Goal: Navigation & Orientation: Find specific page/section

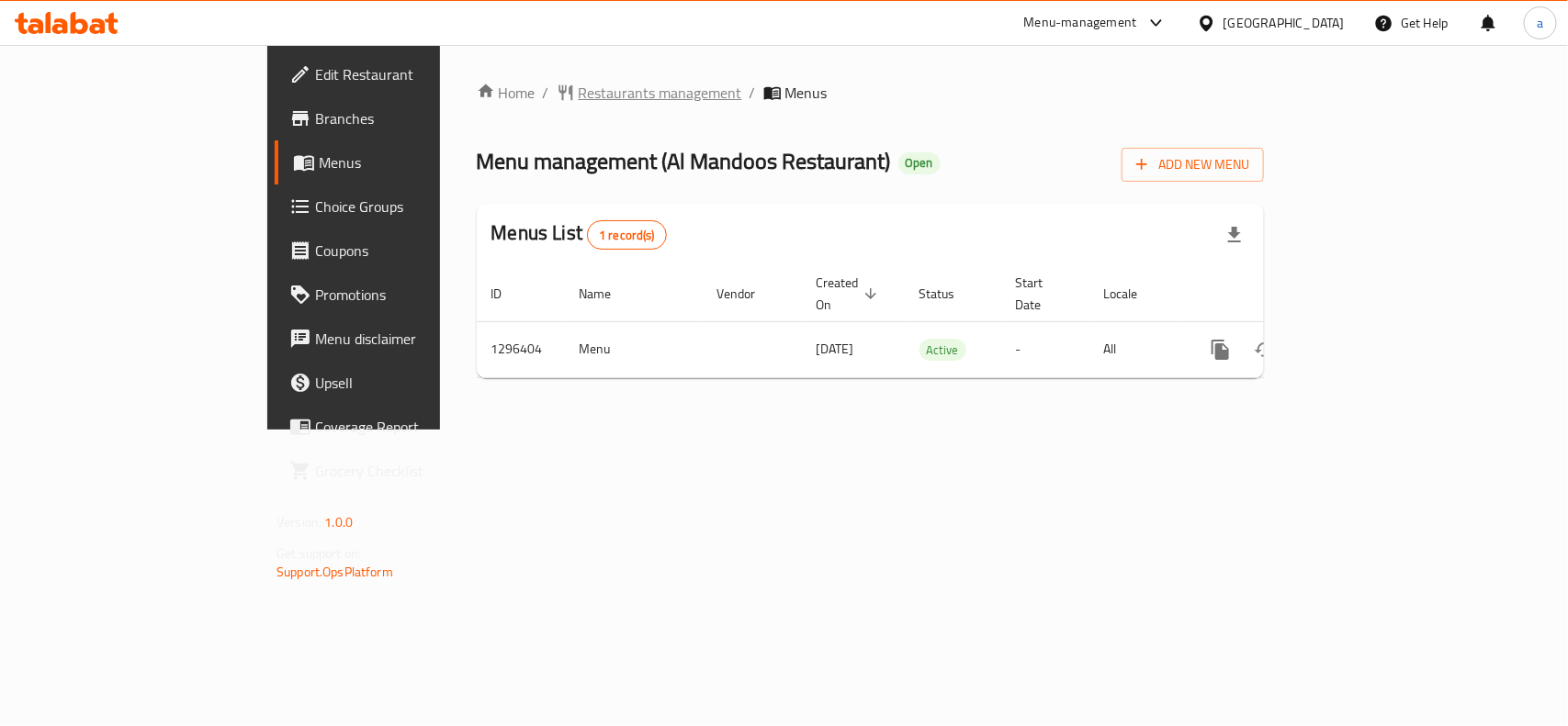
drag, startPoint x: 0, startPoint y: 0, endPoint x: 534, endPoint y: 102, distance: 543.7
click at [579, 102] on span "Restaurants management" at bounding box center [660, 92] width 164 height 22
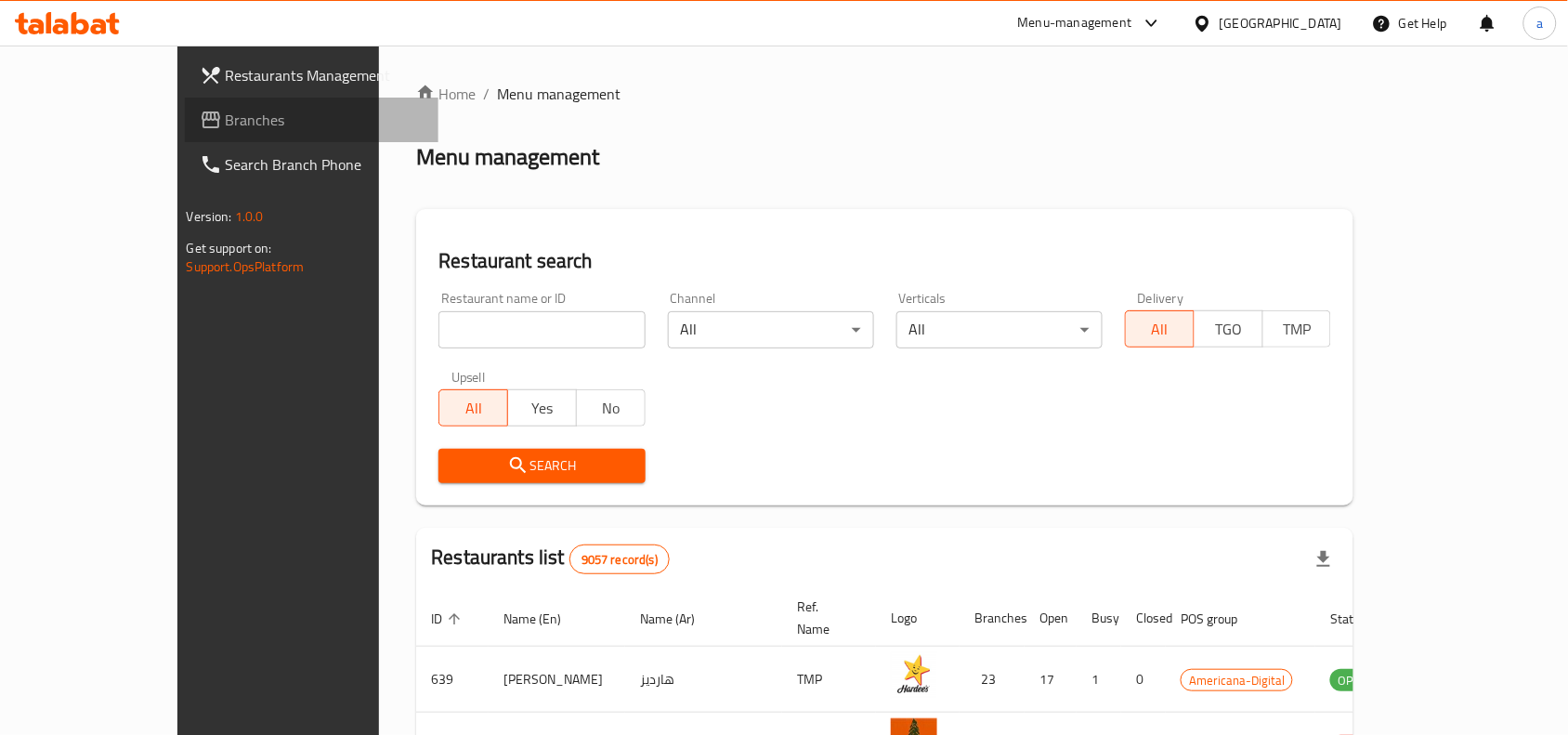
click at [226, 119] on span "Branches" at bounding box center [325, 119] width 199 height 22
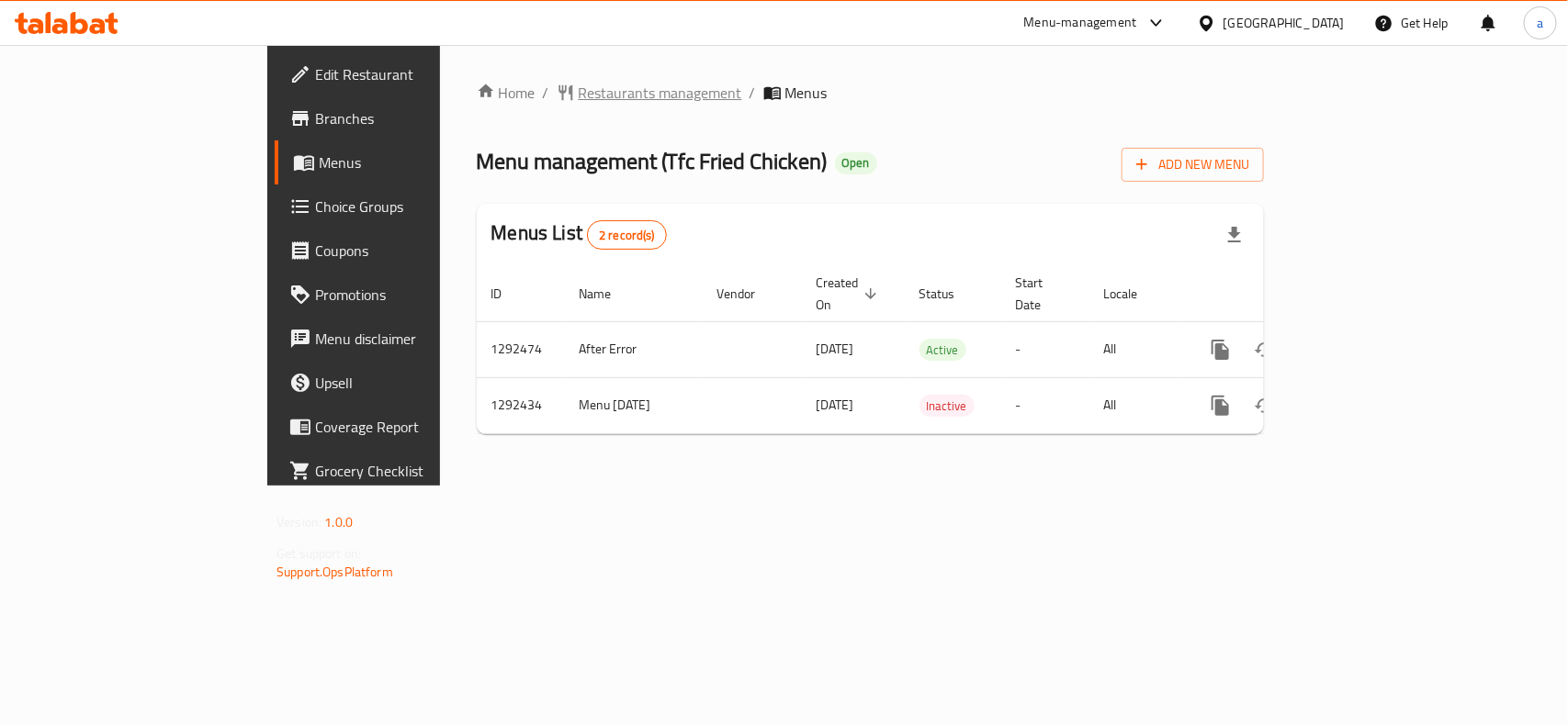
click at [579, 93] on span "Restaurants management" at bounding box center [660, 92] width 164 height 22
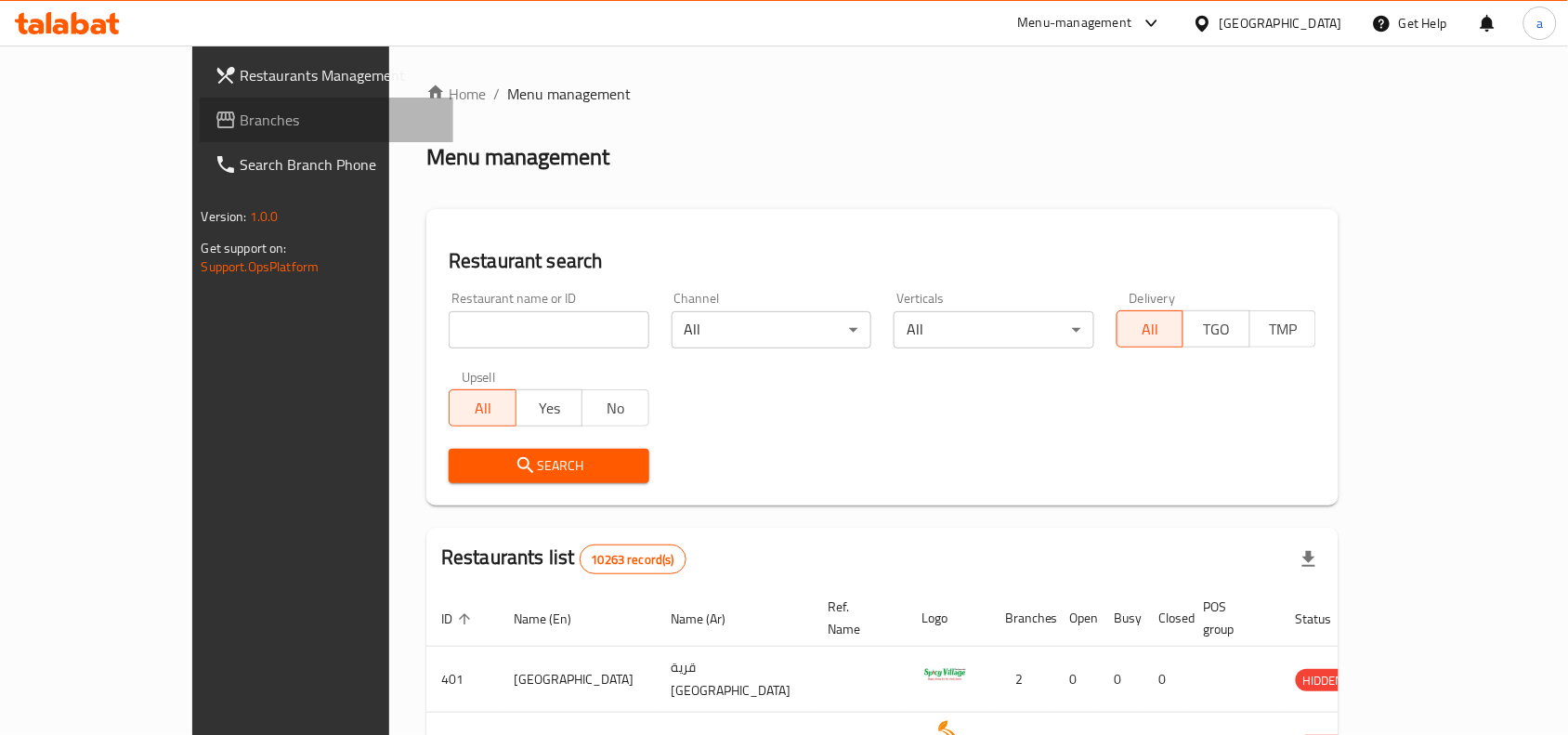
click at [240, 127] on span "Branches" at bounding box center [339, 119] width 199 height 22
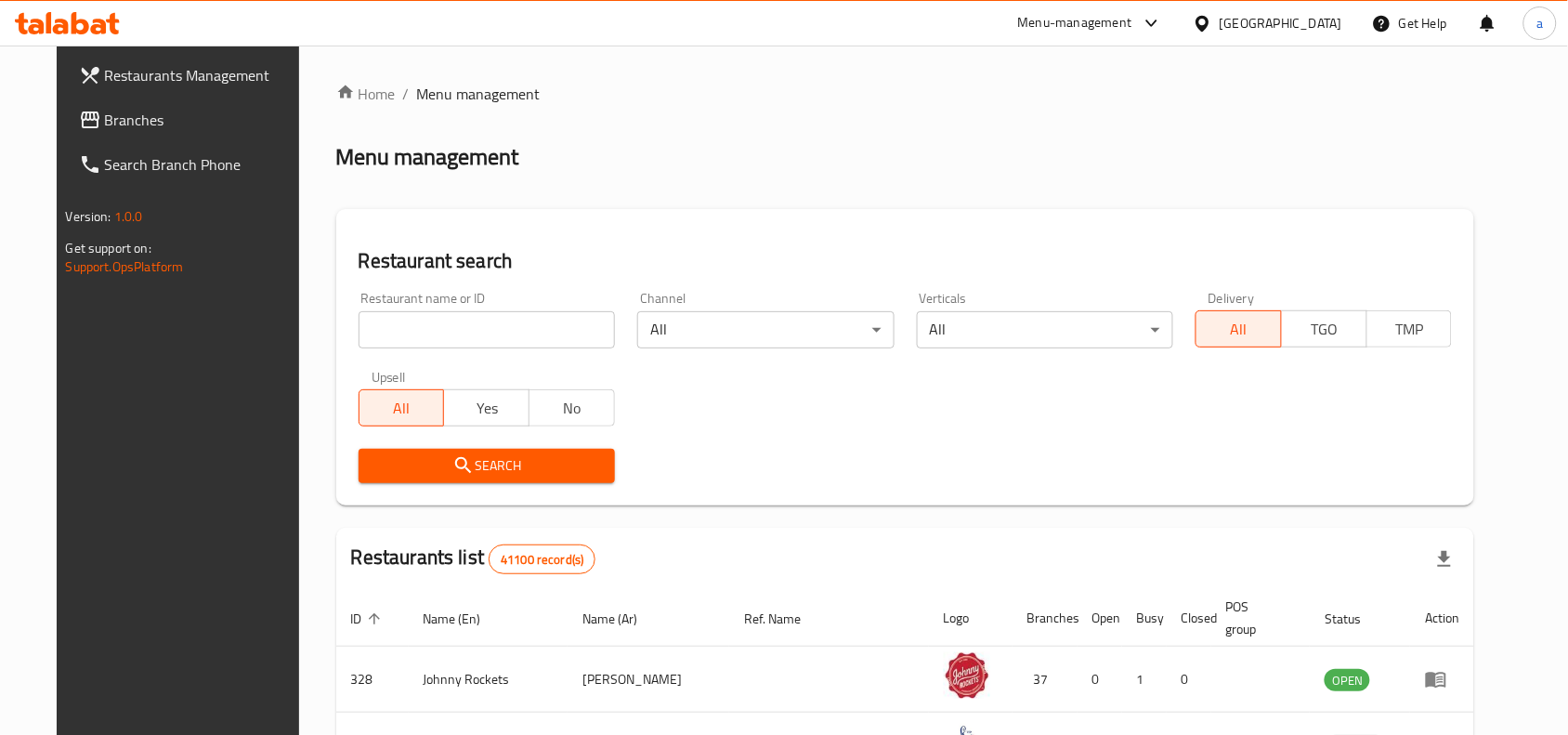
click at [105, 109] on span "Branches" at bounding box center [204, 119] width 199 height 22
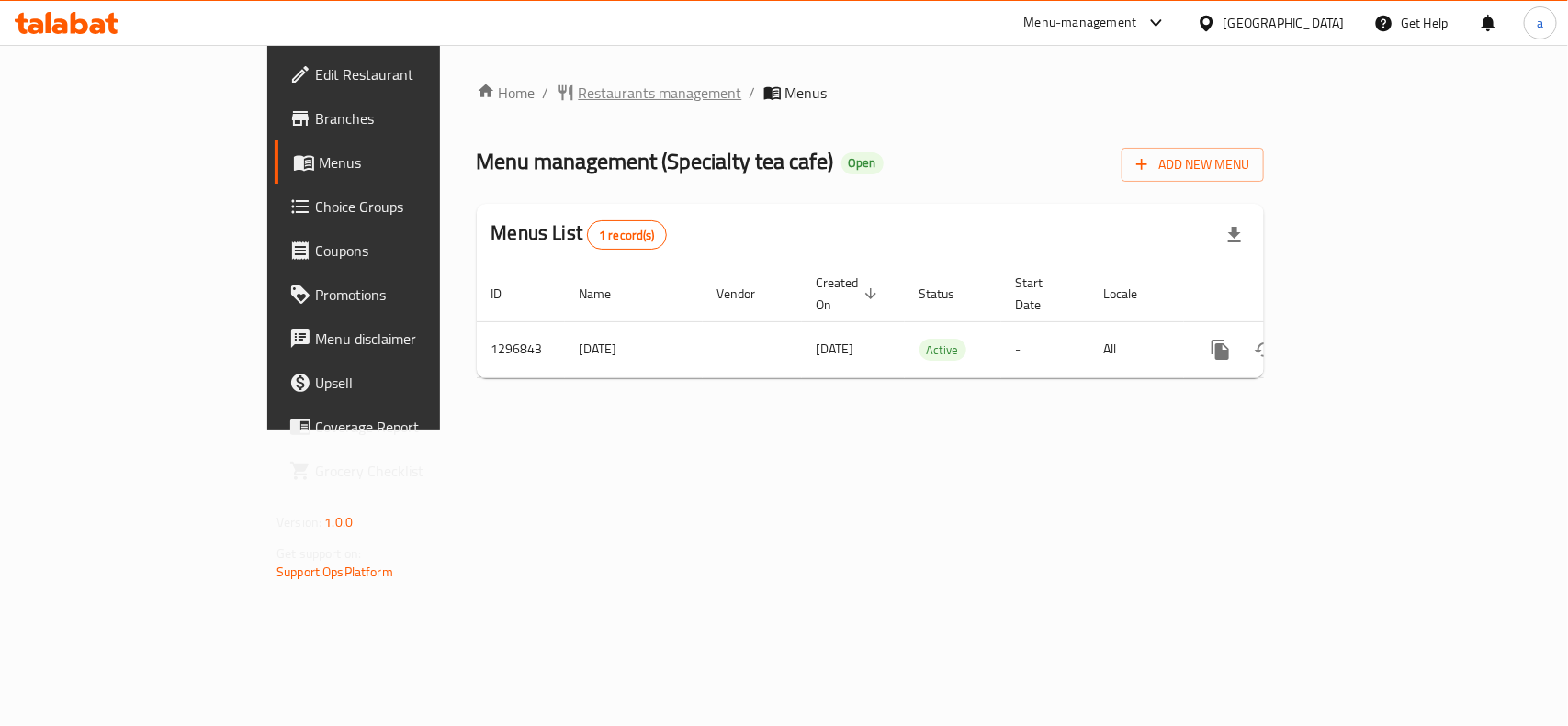
click at [579, 92] on span "Restaurants management" at bounding box center [660, 92] width 164 height 22
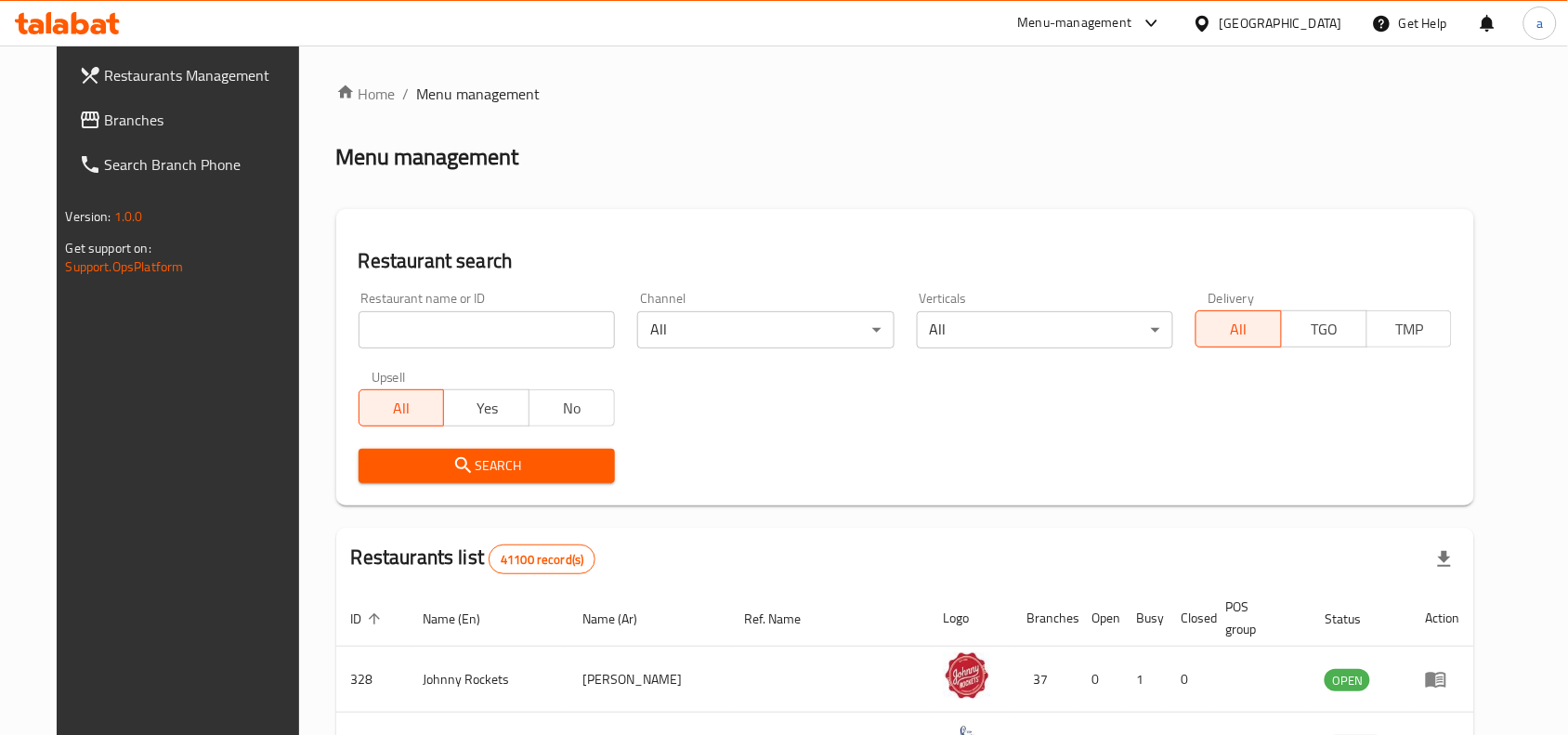
click at [110, 117] on span "Branches" at bounding box center [204, 119] width 199 height 22
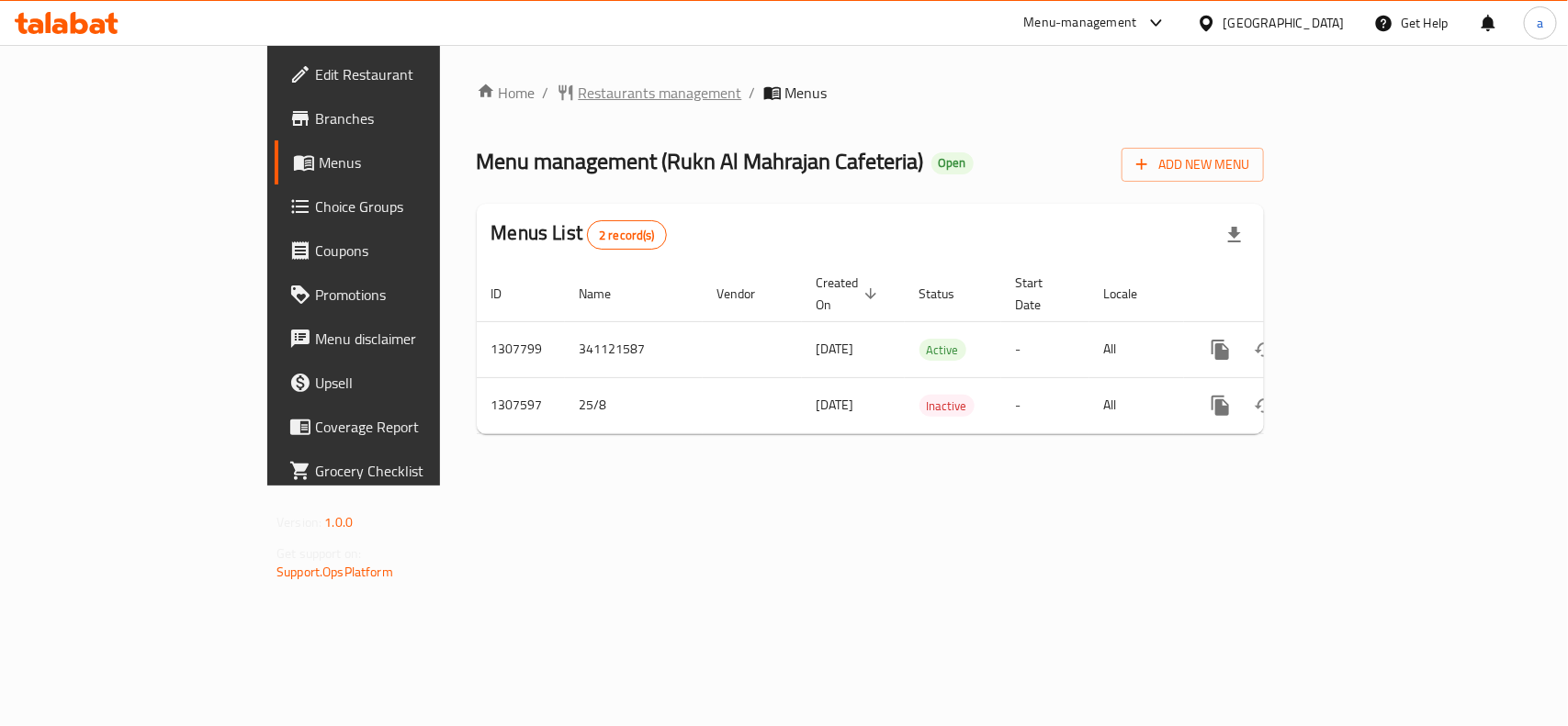
click at [579, 95] on span "Restaurants management" at bounding box center [660, 92] width 164 height 22
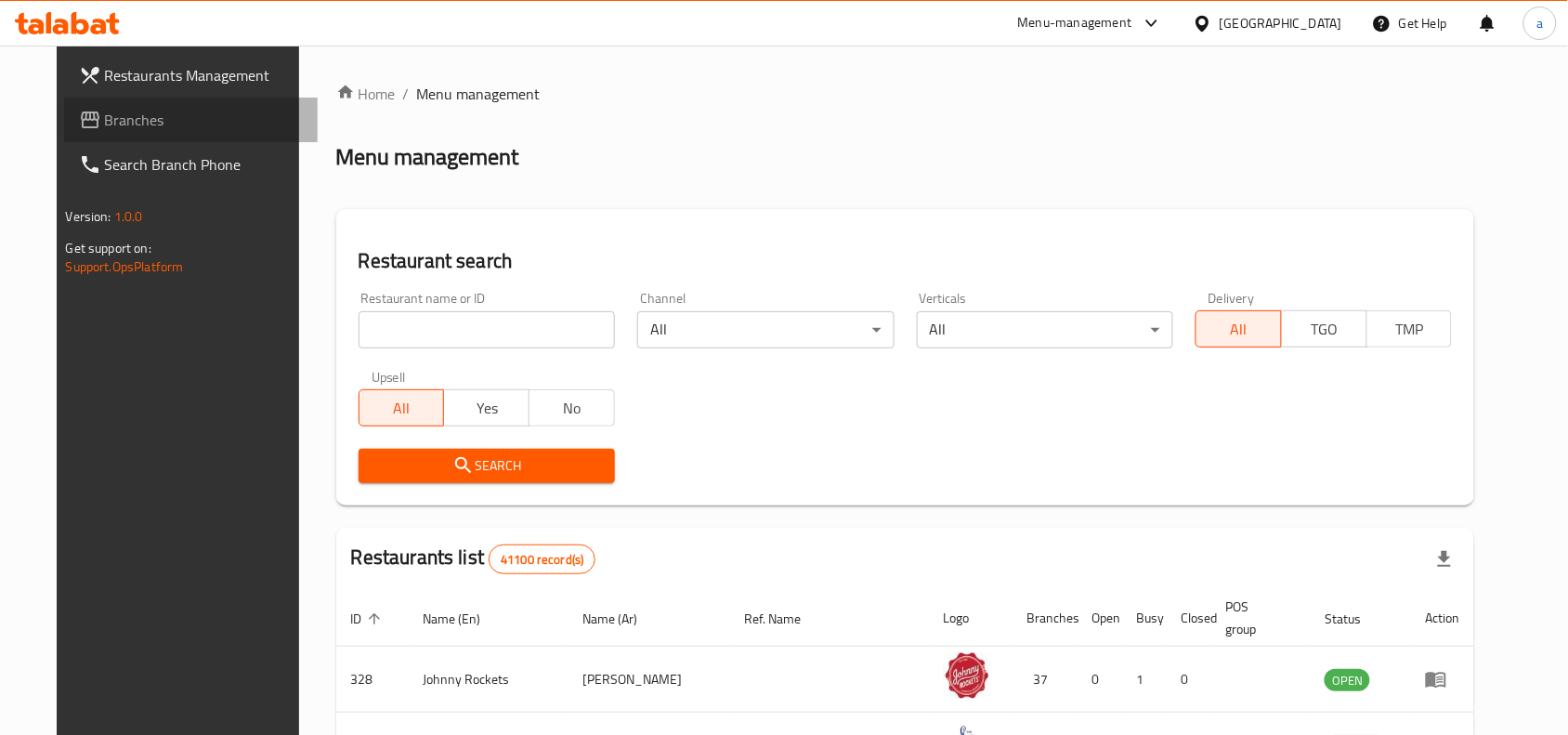
click at [184, 123] on span "Branches" at bounding box center [204, 119] width 199 height 22
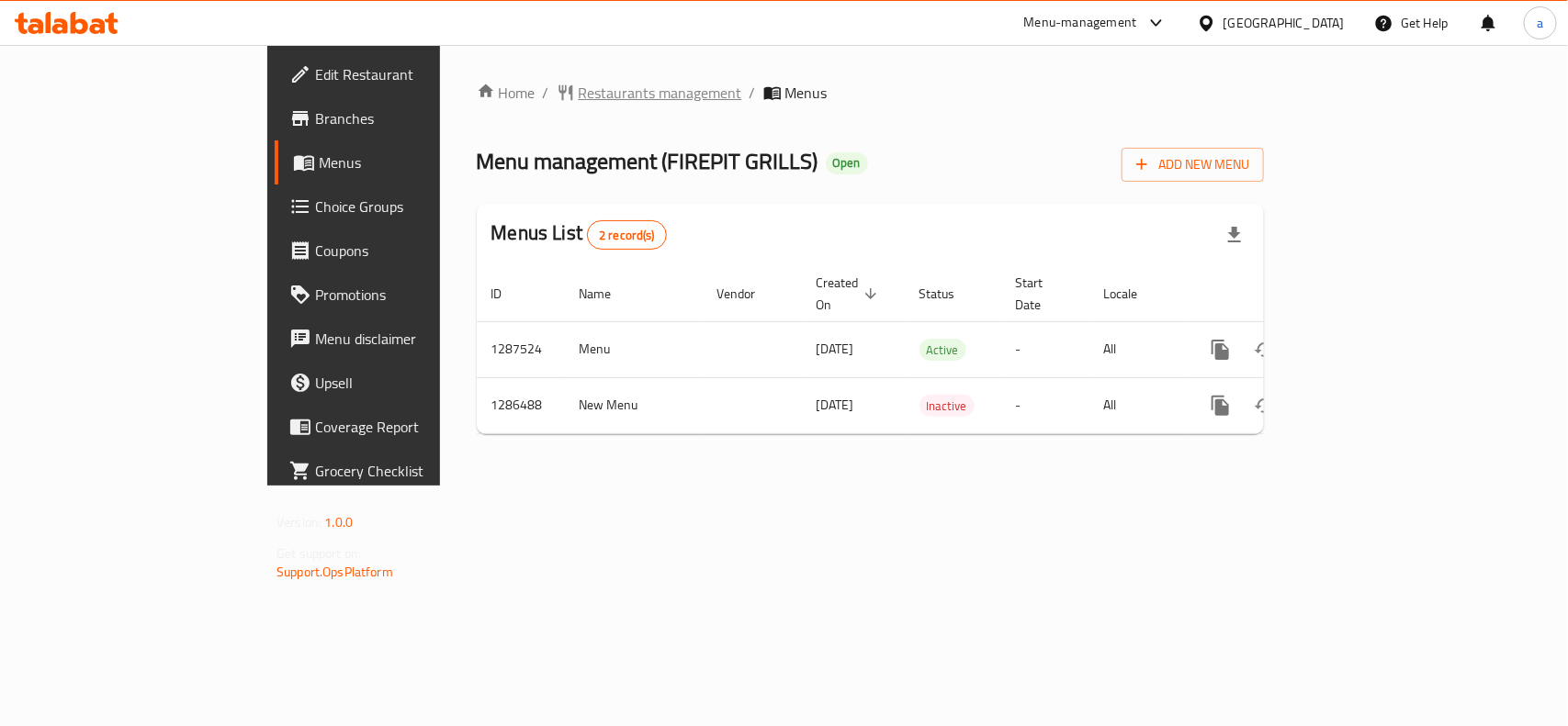
click at [579, 85] on span "Restaurants management" at bounding box center [660, 92] width 164 height 22
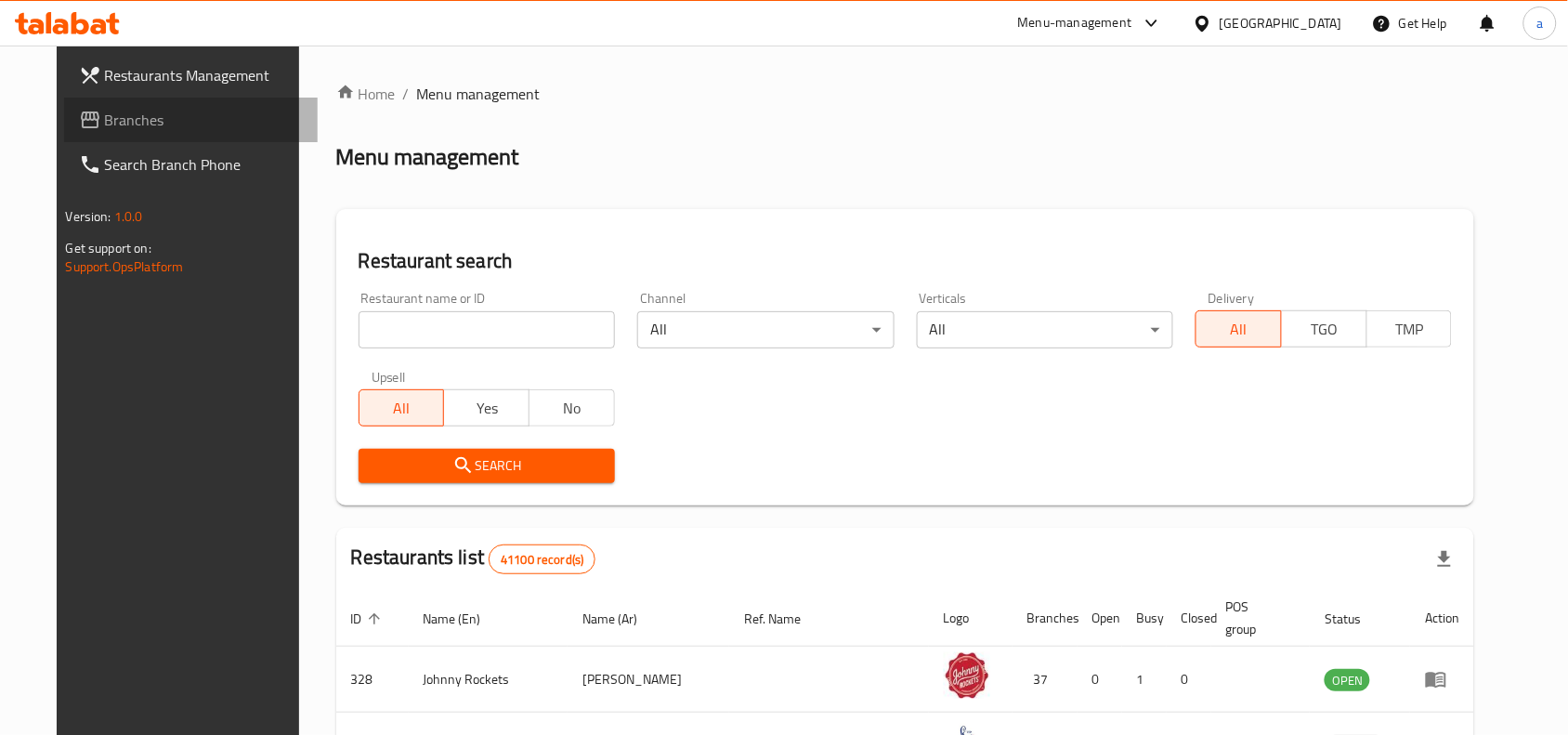
click at [105, 121] on span "Branches" at bounding box center [204, 119] width 199 height 22
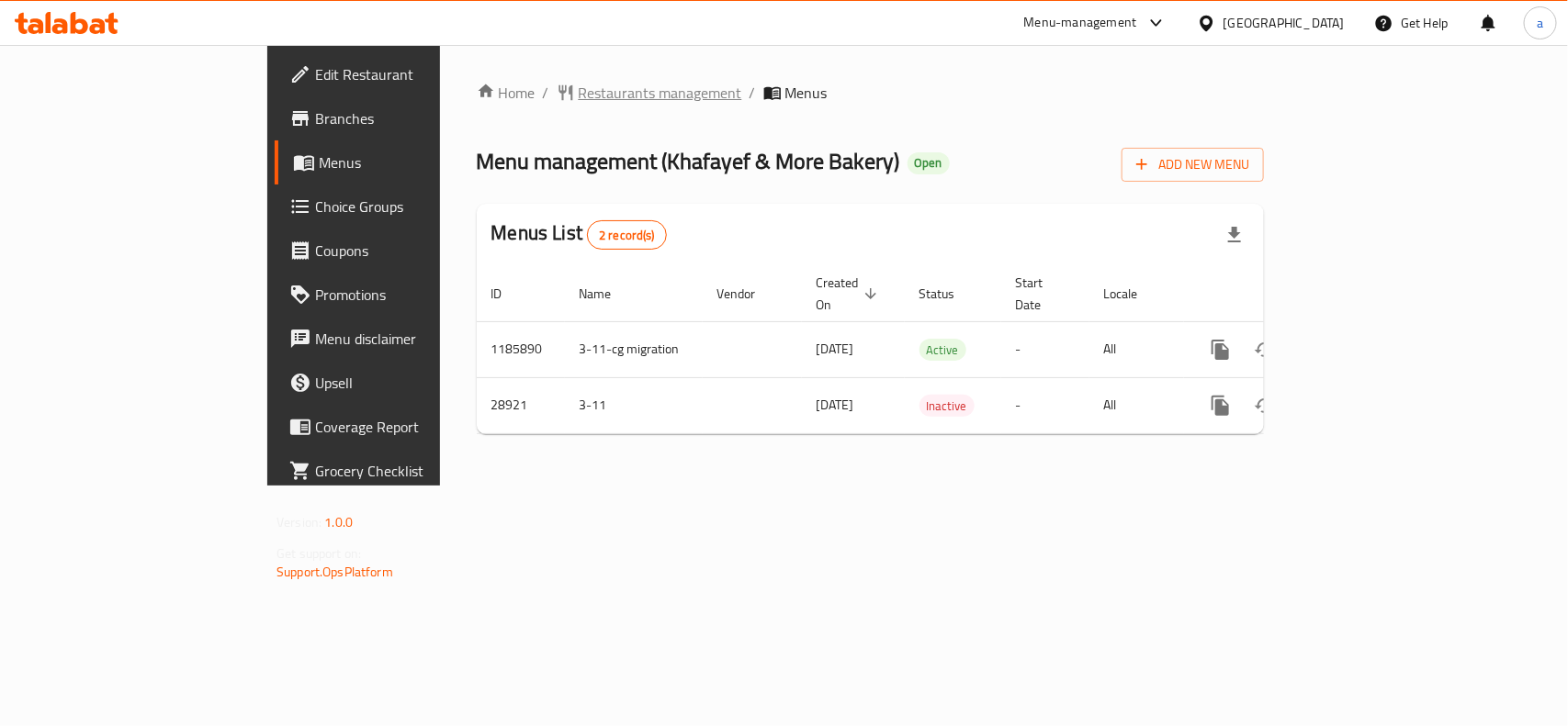
click at [579, 92] on span "Restaurants management" at bounding box center [660, 92] width 164 height 22
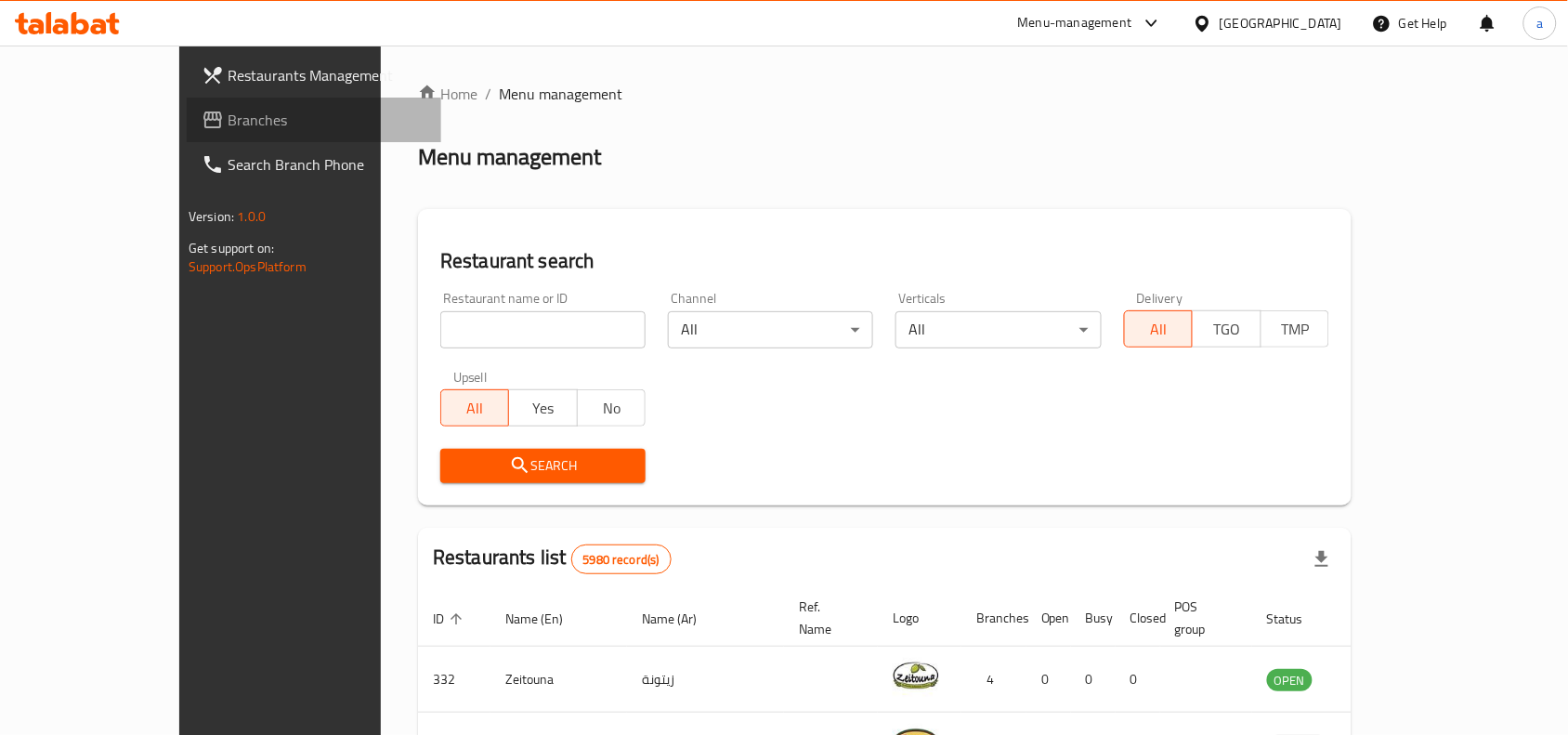
click at [228, 109] on span "Branches" at bounding box center [327, 119] width 199 height 22
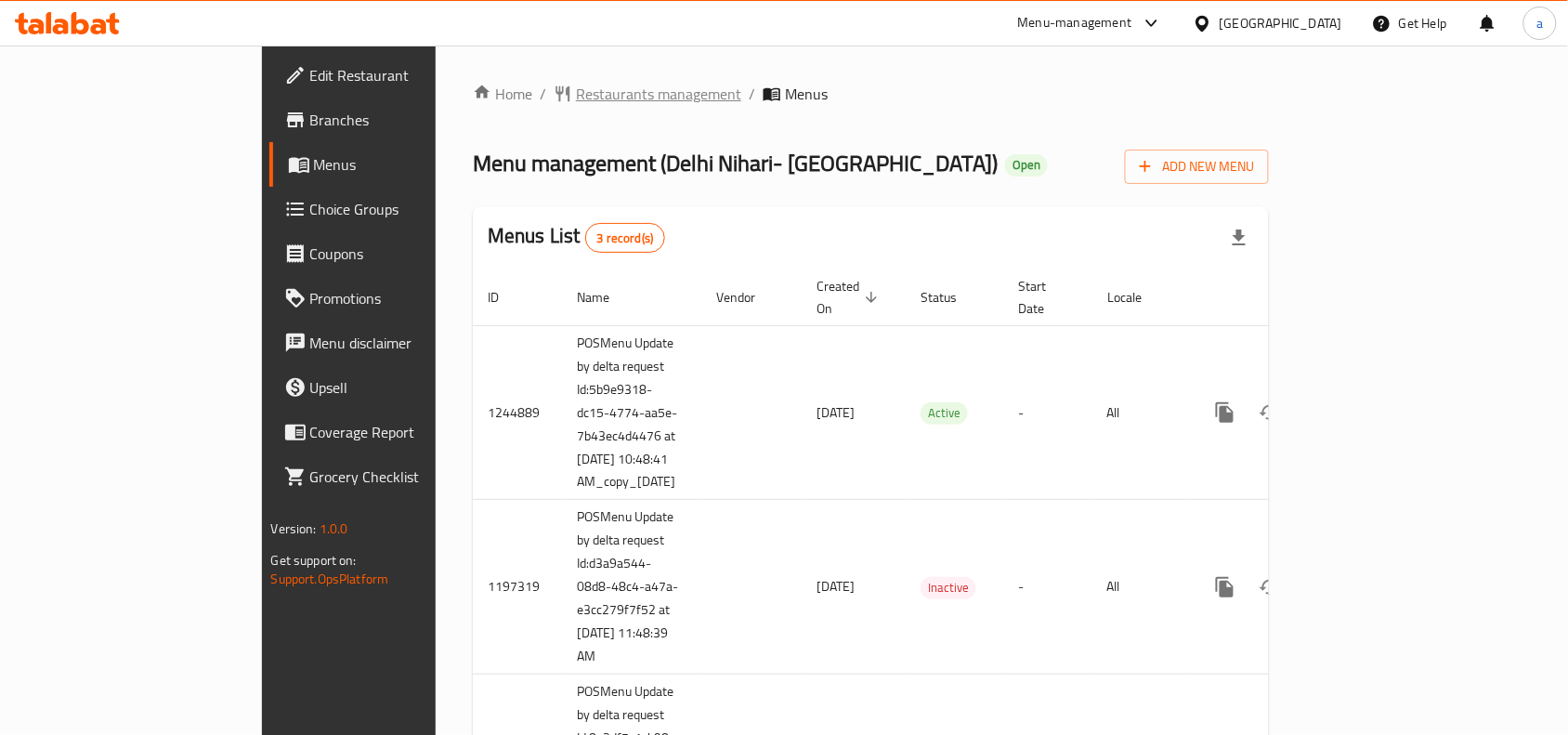
click at [576, 101] on span "Restaurants management" at bounding box center [658, 93] width 166 height 22
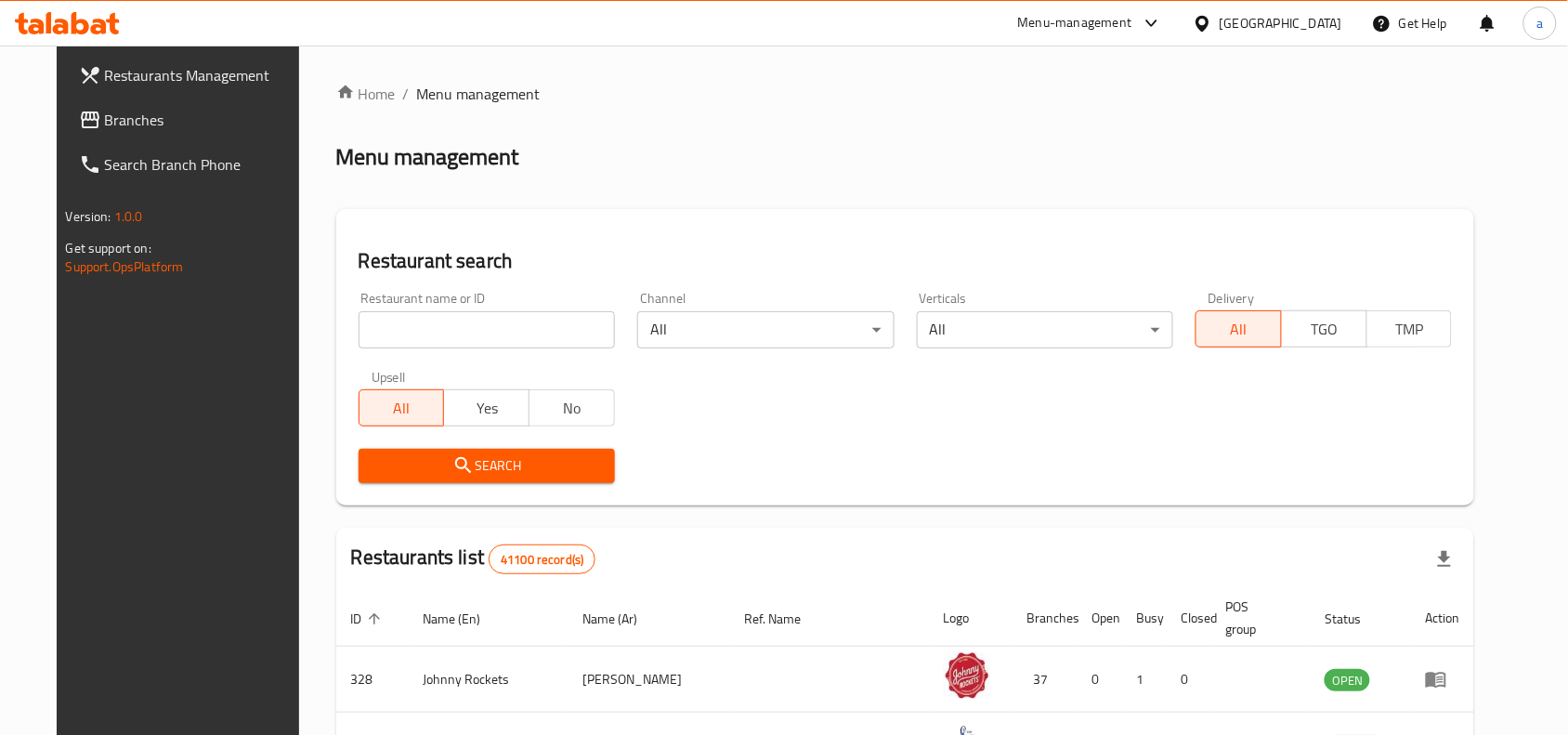
click at [493, 328] on input "search" at bounding box center [486, 330] width 257 height 37
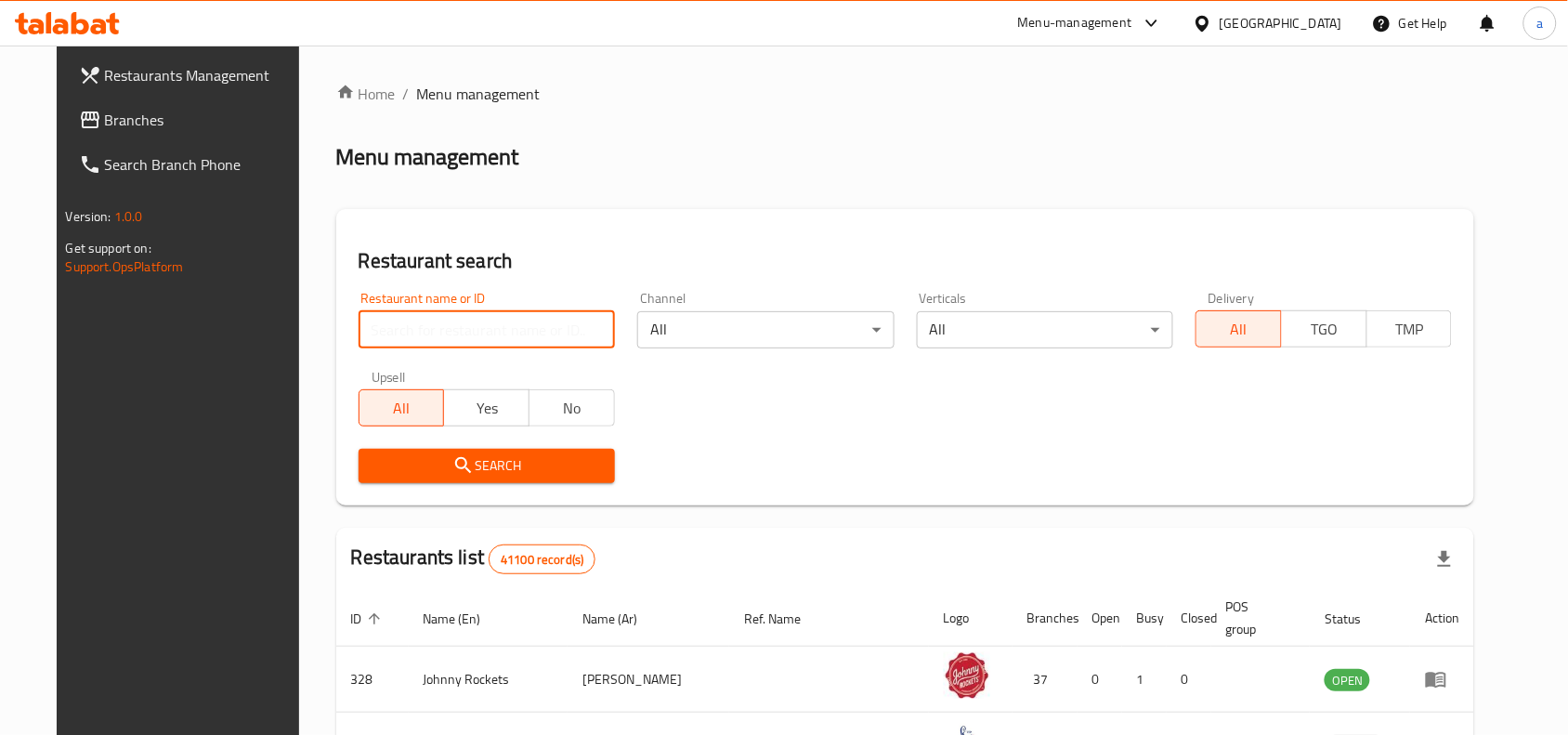
paste input "12525"
type input "12525"
click button "Search" at bounding box center [486, 465] width 257 height 34
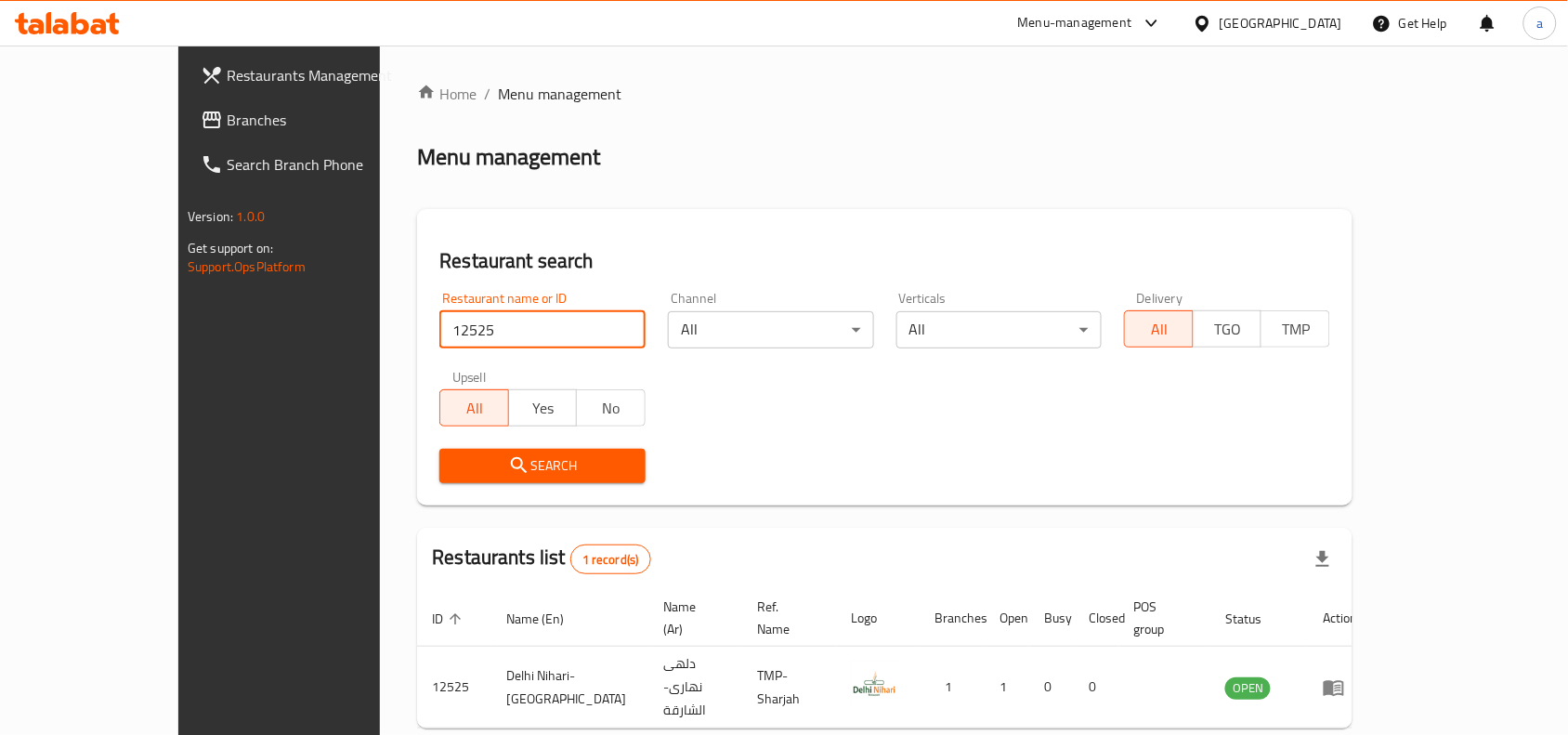
click at [227, 116] on span "Branches" at bounding box center [326, 119] width 199 height 22
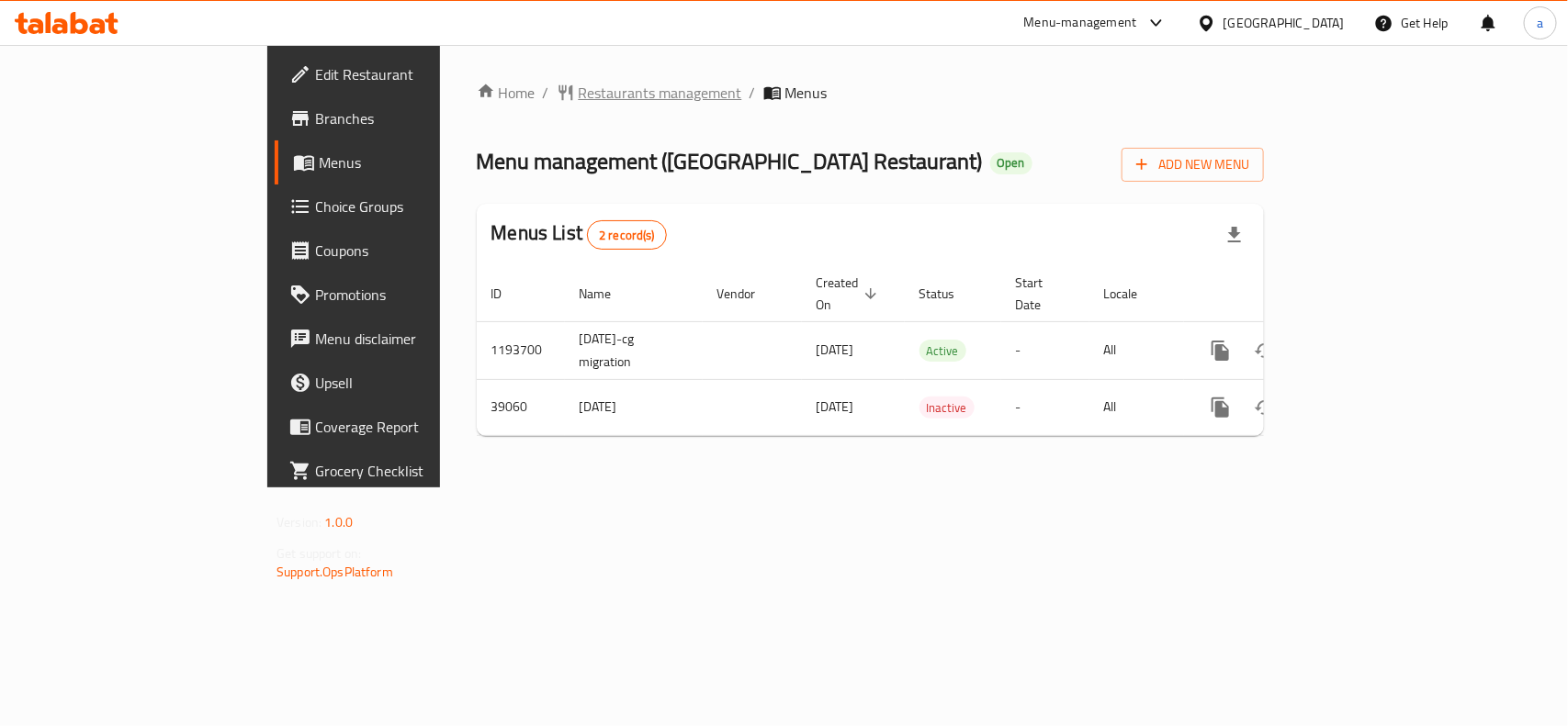
click at [579, 100] on span "Restaurants management" at bounding box center [660, 92] width 164 height 22
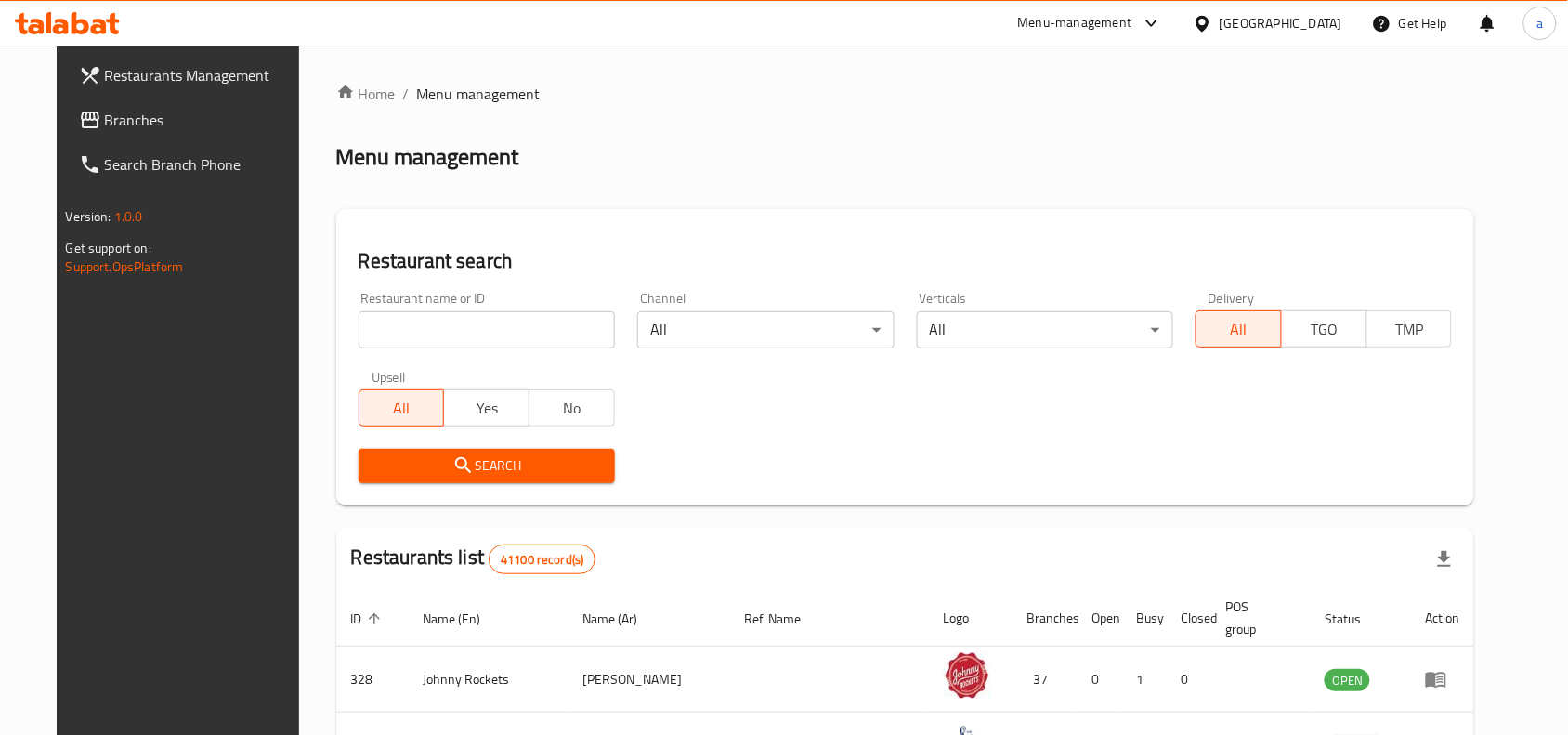
click at [105, 123] on span "Branches" at bounding box center [204, 119] width 199 height 22
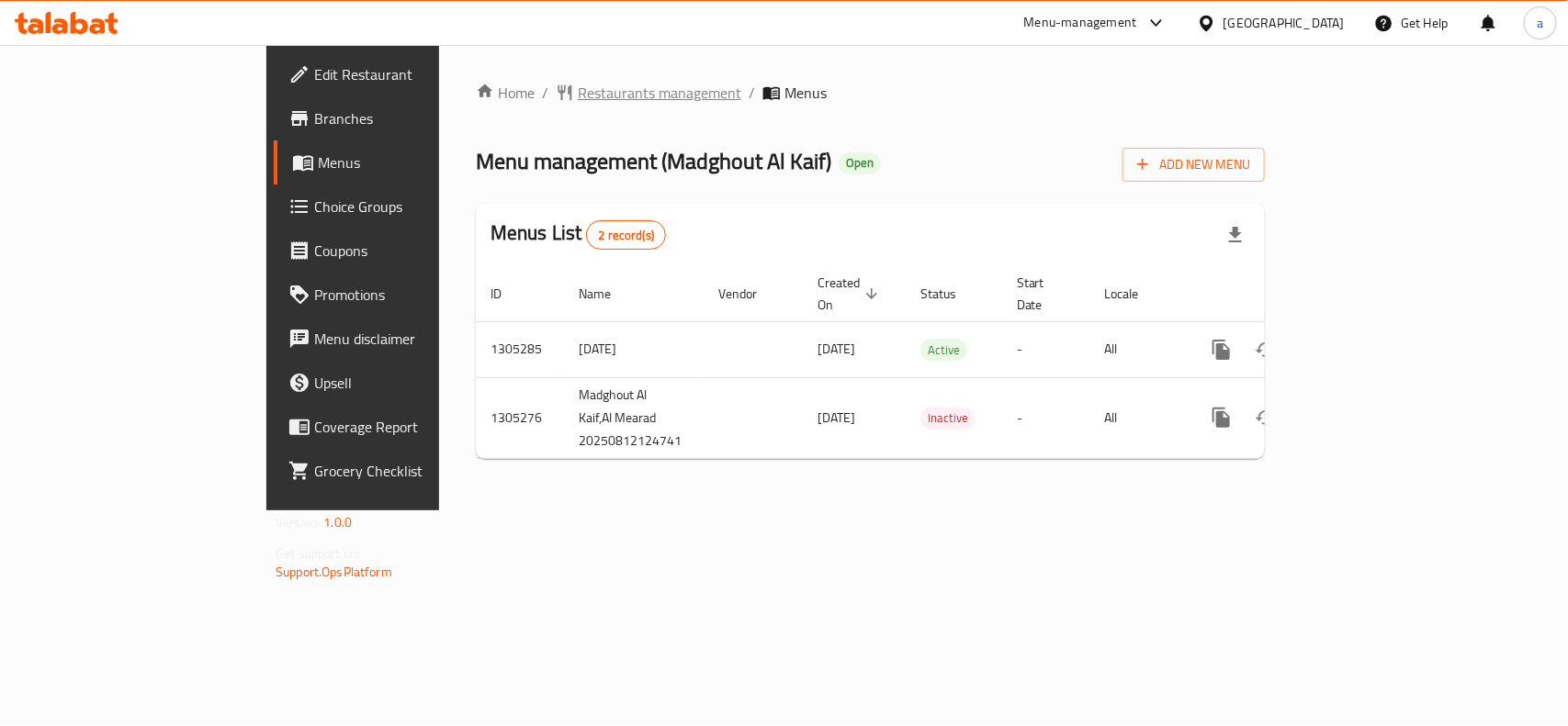
click at [578, 103] on span "Restaurants management" at bounding box center [659, 92] width 164 height 22
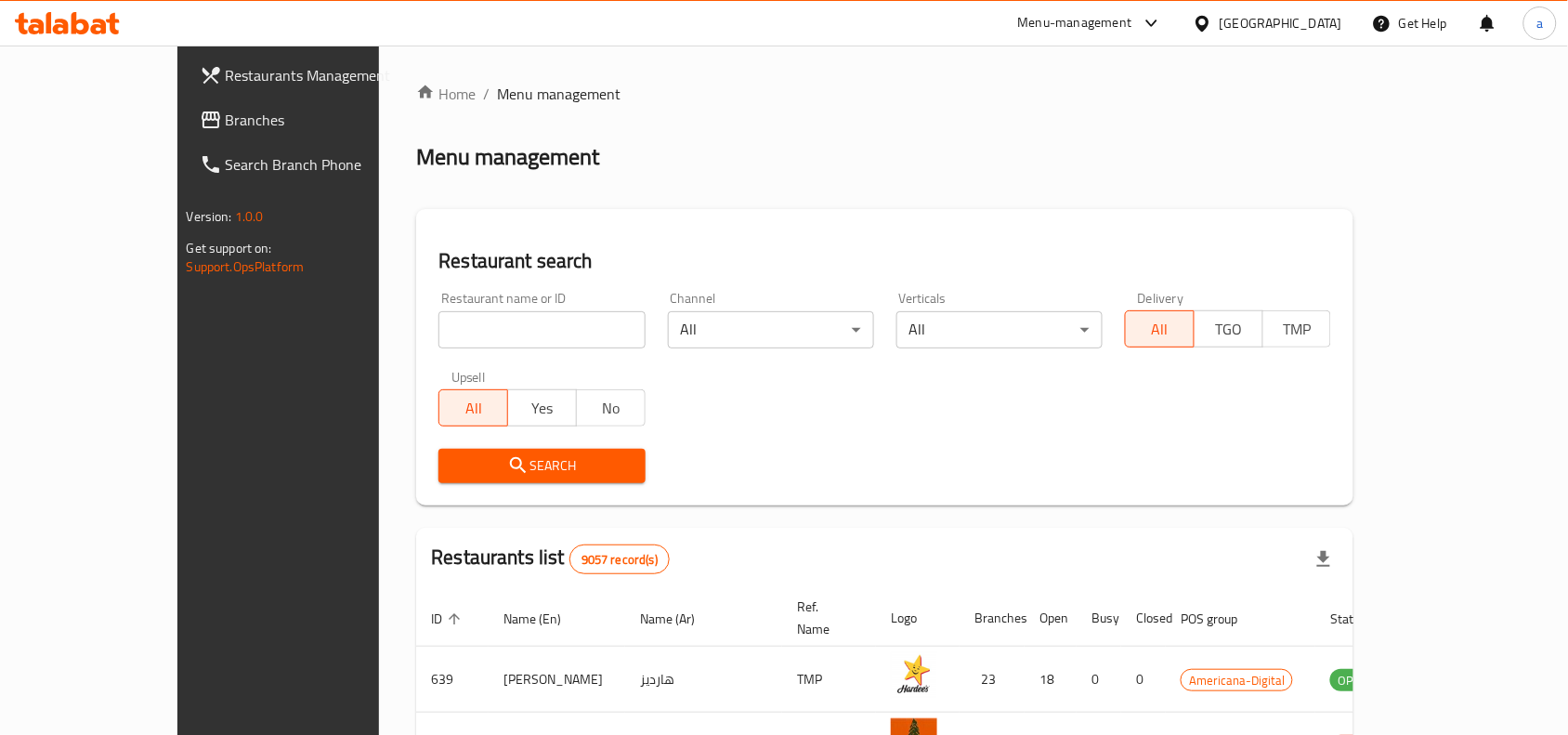
drag, startPoint x: 149, startPoint y: 122, endPoint x: 20, endPoint y: 235, distance: 171.5
click at [226, 122] on span "Branches" at bounding box center [325, 119] width 199 height 22
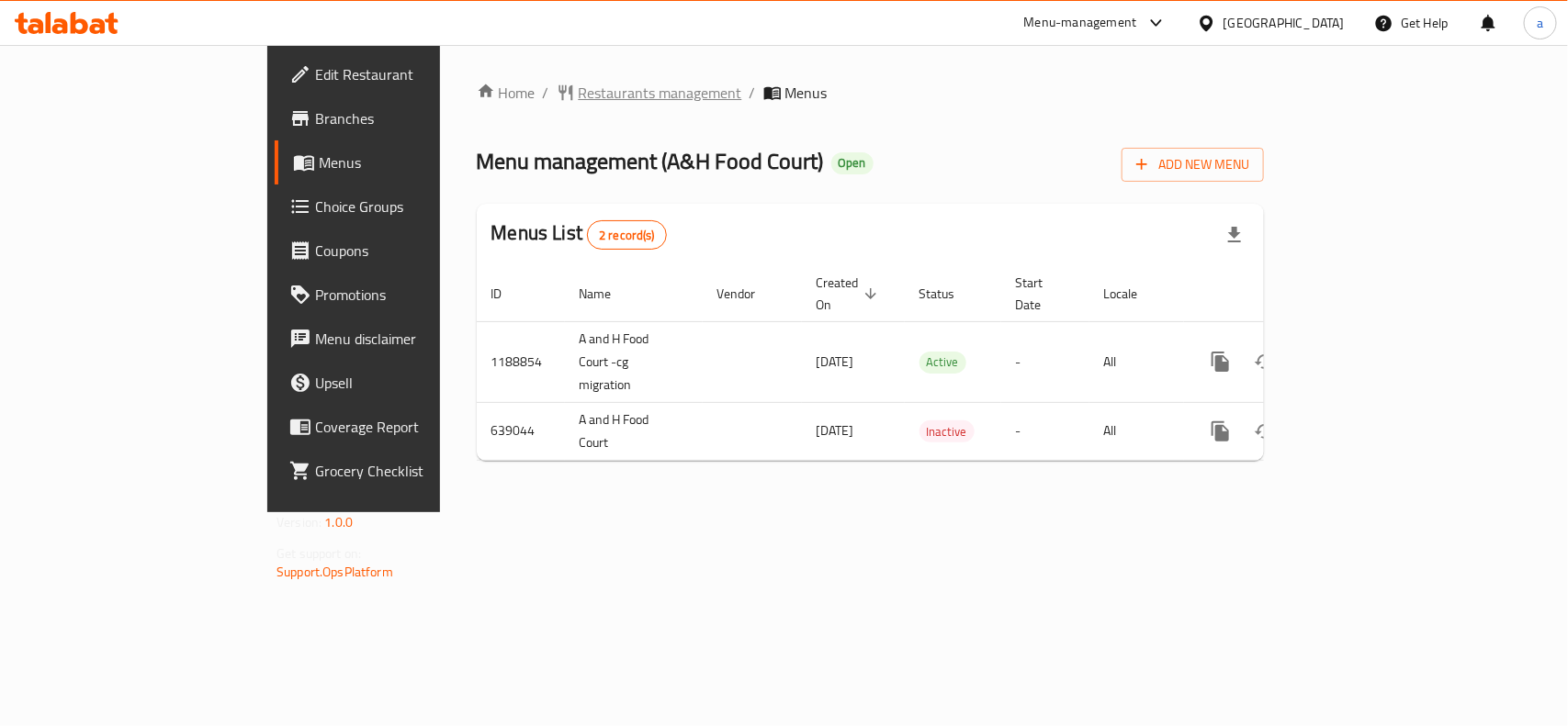
click at [579, 102] on span "Restaurants management" at bounding box center [660, 92] width 164 height 22
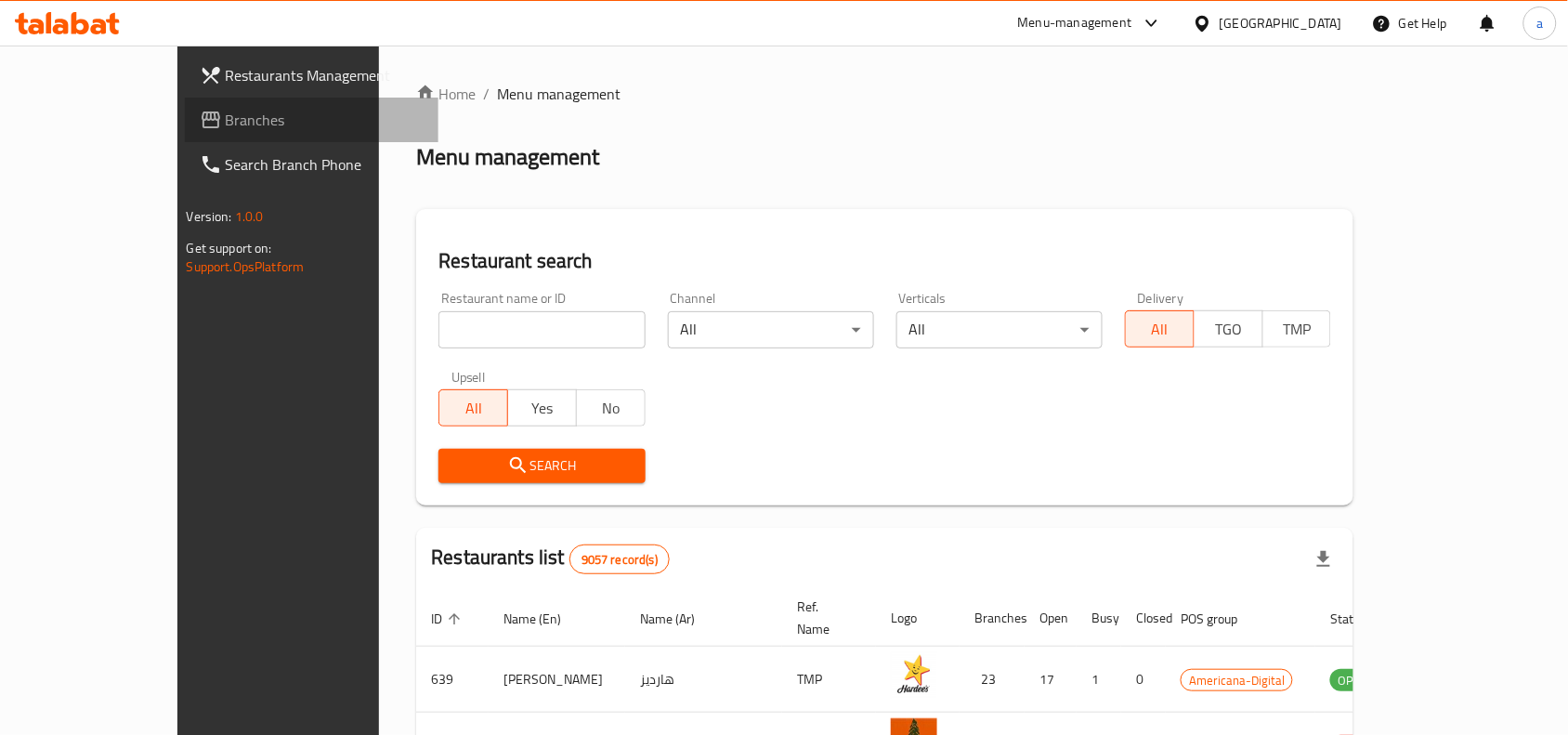
click at [226, 114] on span "Branches" at bounding box center [325, 119] width 199 height 22
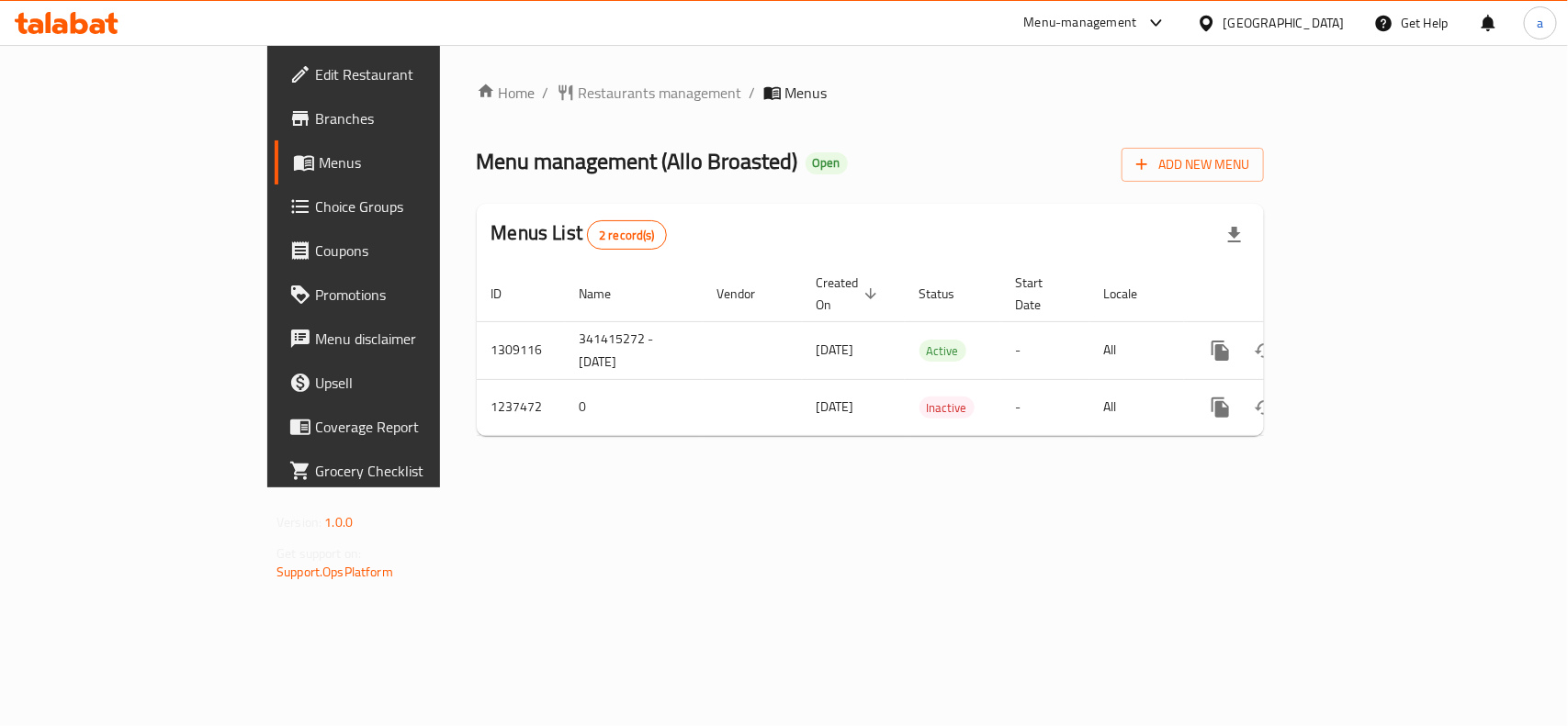
click at [484, 72] on div "Home / Restaurants management / Menus Menu management ( Allo Broasted ) Open Ad…" at bounding box center [870, 266] width 861 height 442
click at [579, 82] on span "Restaurants management" at bounding box center [660, 92] width 164 height 22
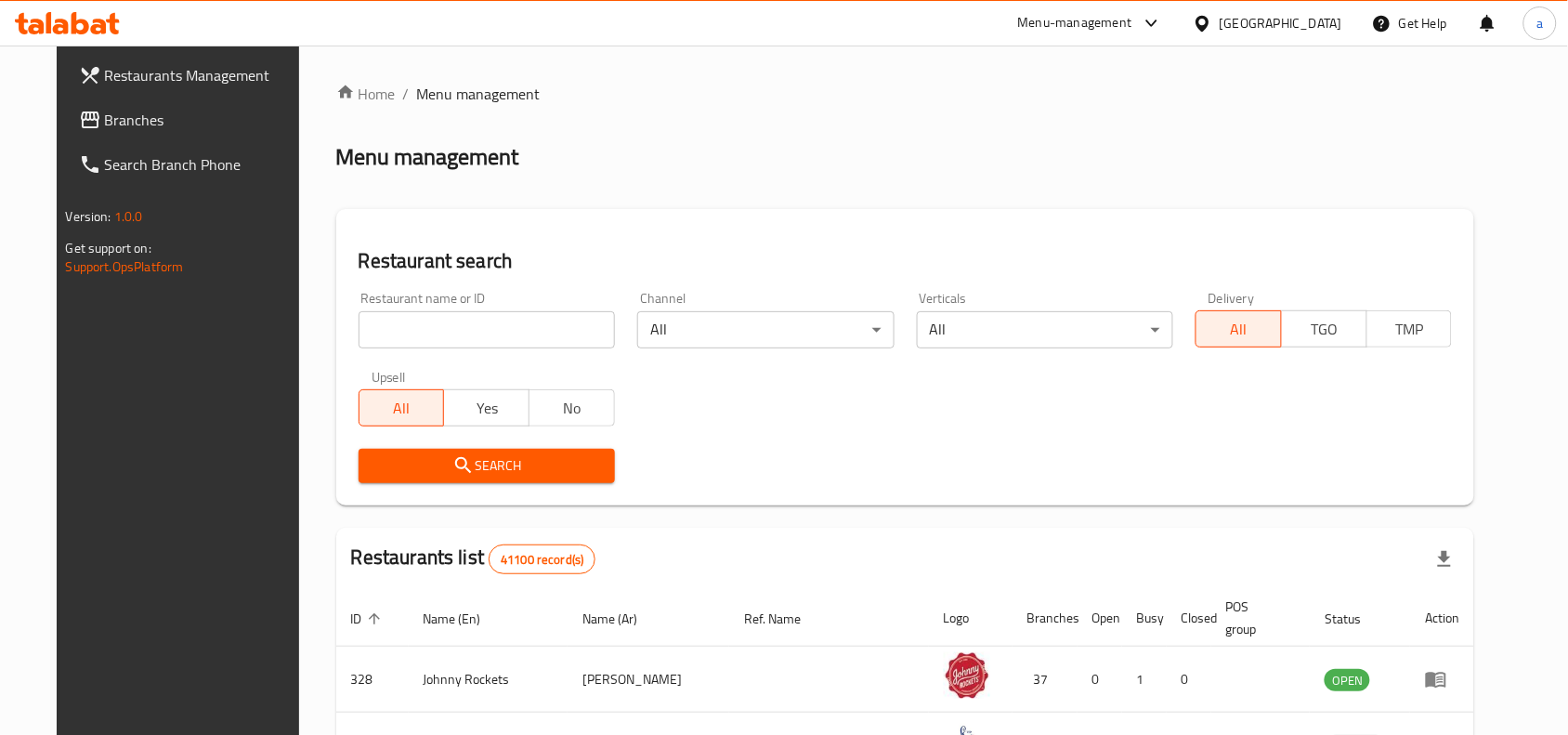
click at [105, 122] on span "Branches" at bounding box center [204, 119] width 199 height 22
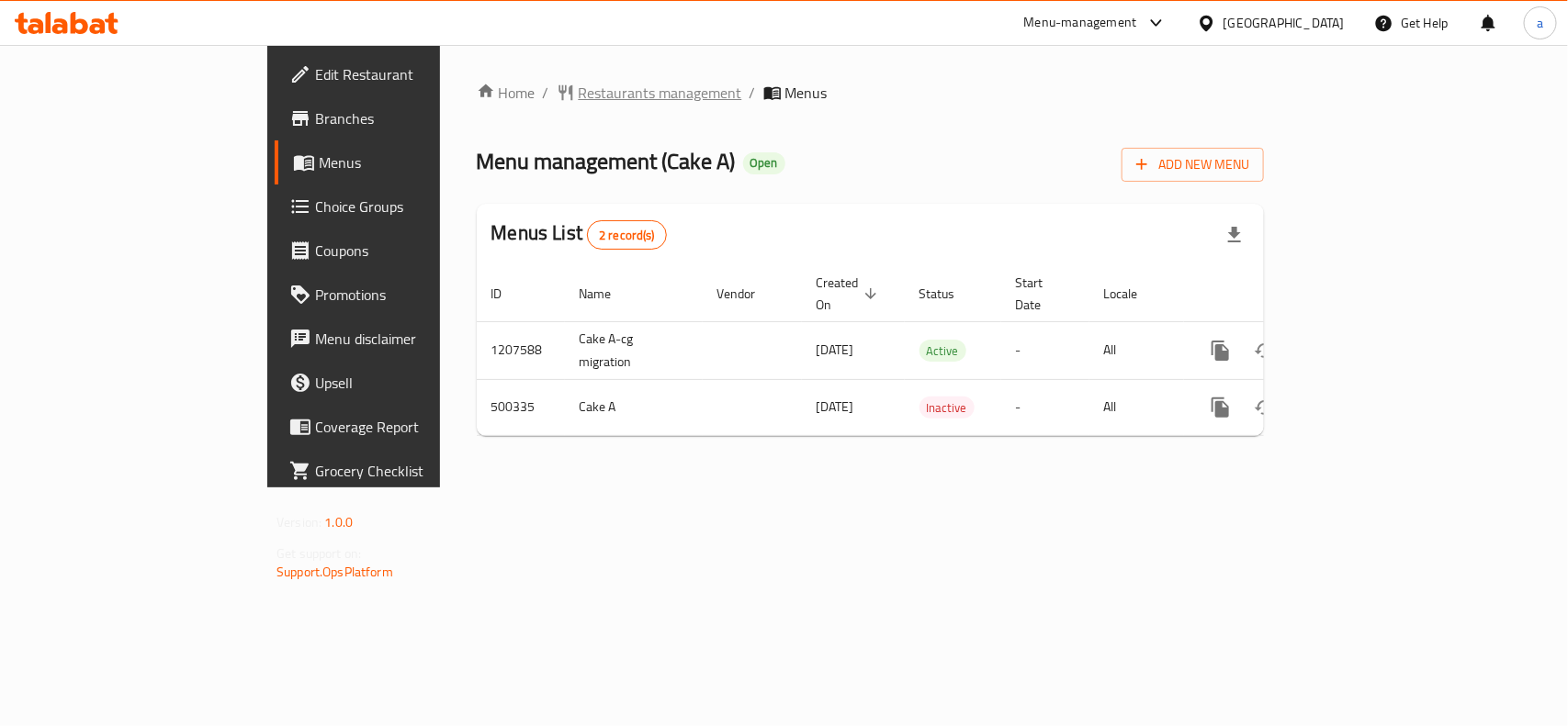
click at [579, 83] on span "Restaurants management" at bounding box center [660, 92] width 164 height 22
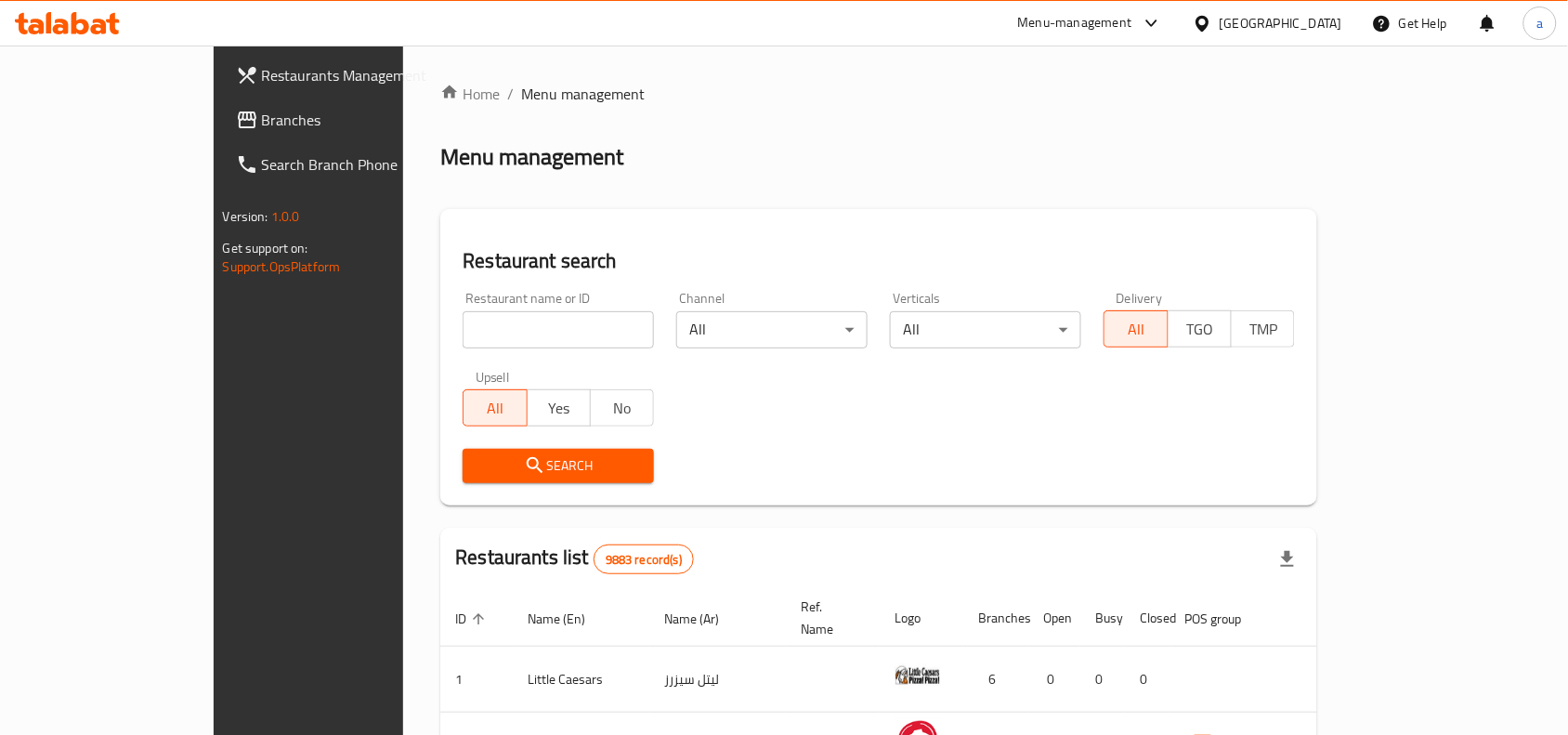
click at [262, 130] on span "Branches" at bounding box center [361, 119] width 199 height 22
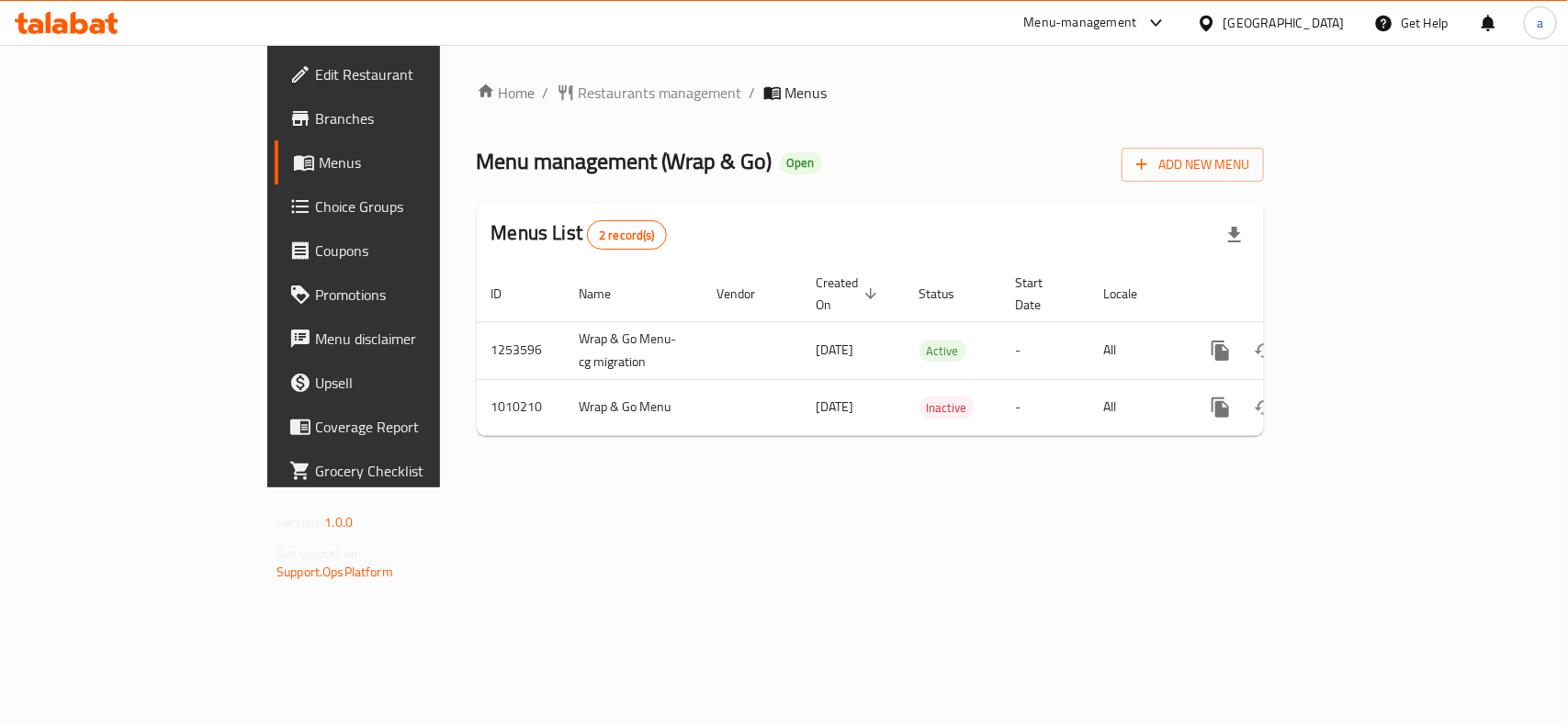
click at [315, 202] on span "Choice Groups" at bounding box center [415, 206] width 199 height 22
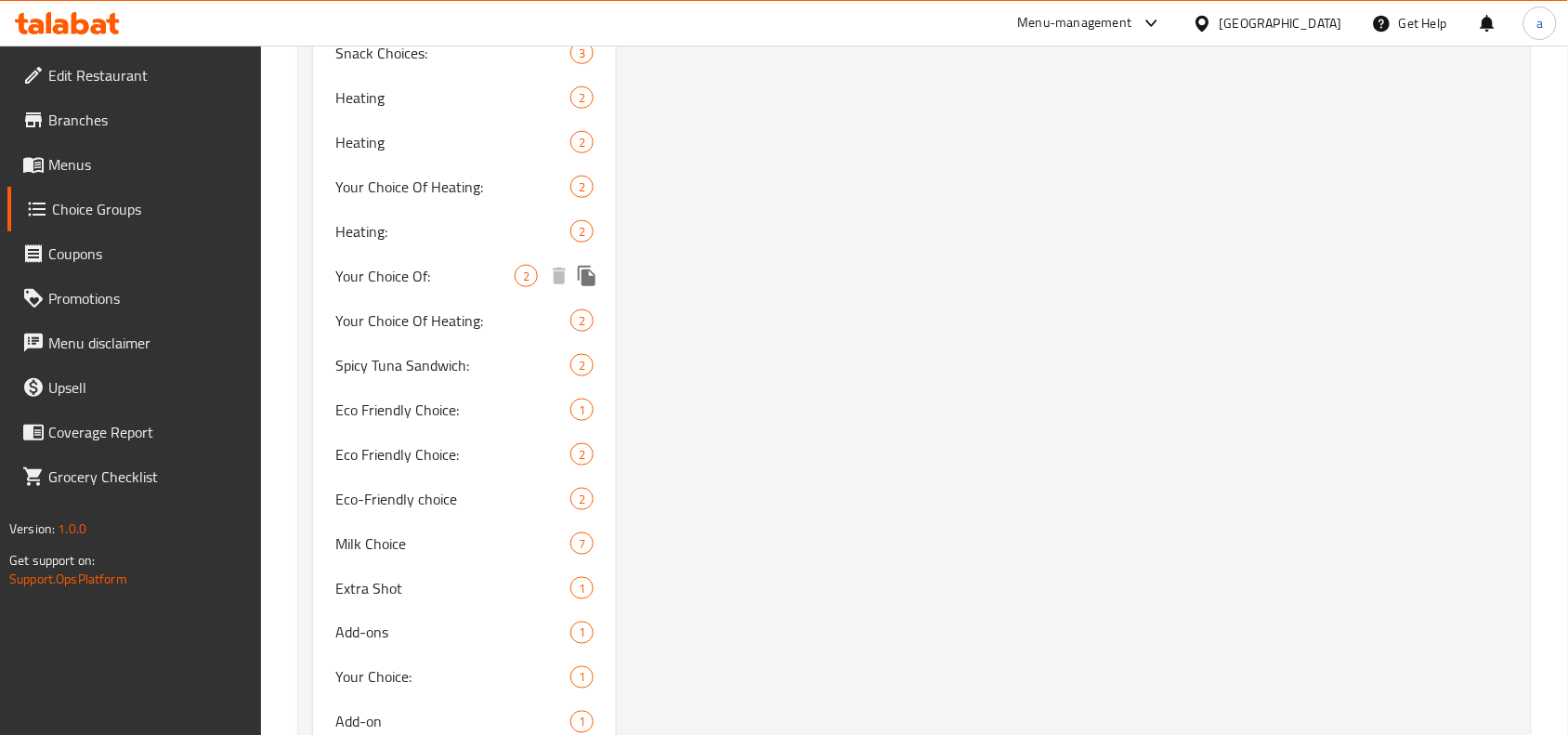
scroll to position [2451, 0]
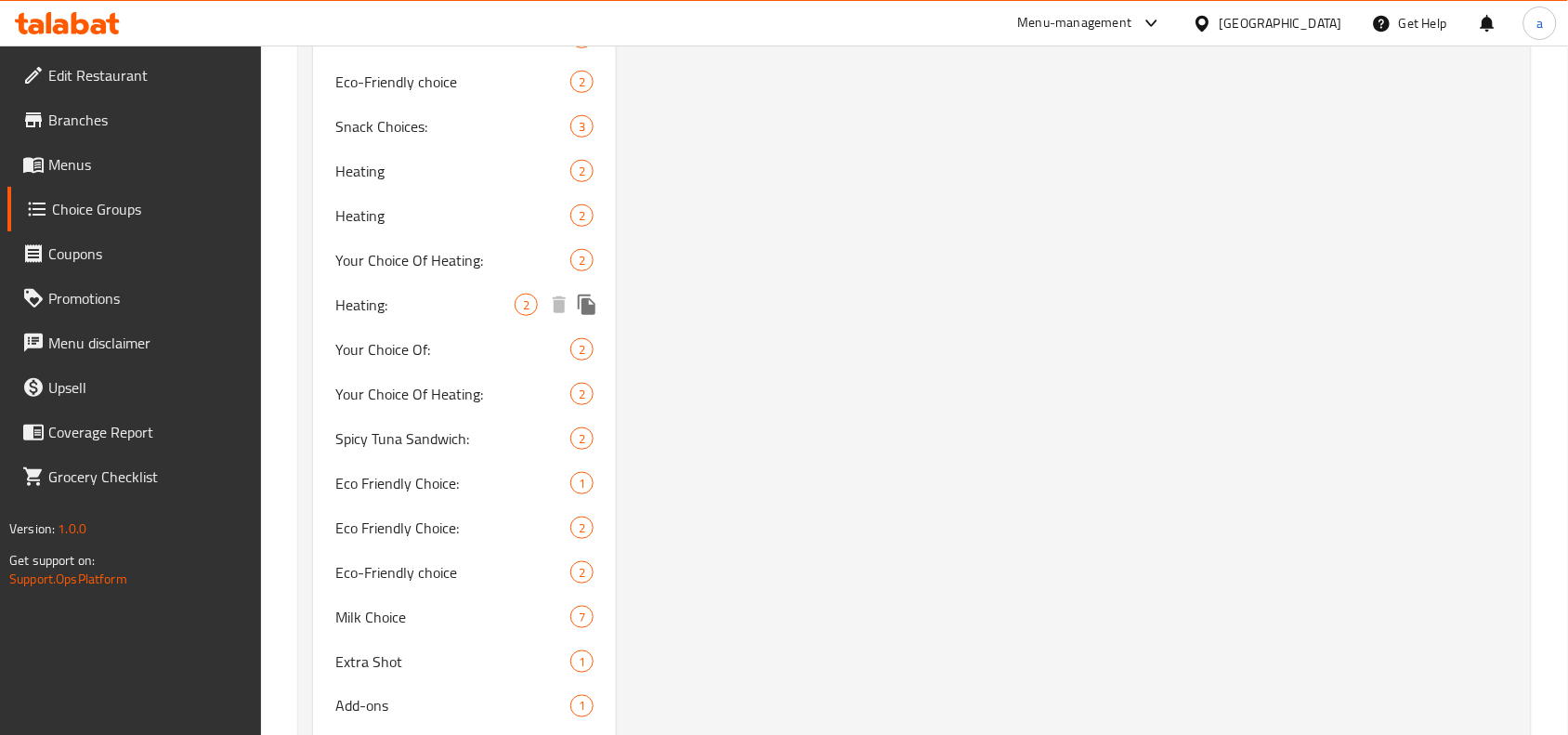
click at [427, 294] on span "Heating:" at bounding box center [424, 304] width 179 height 22
type input "Heating:"
type input "تسخين:"
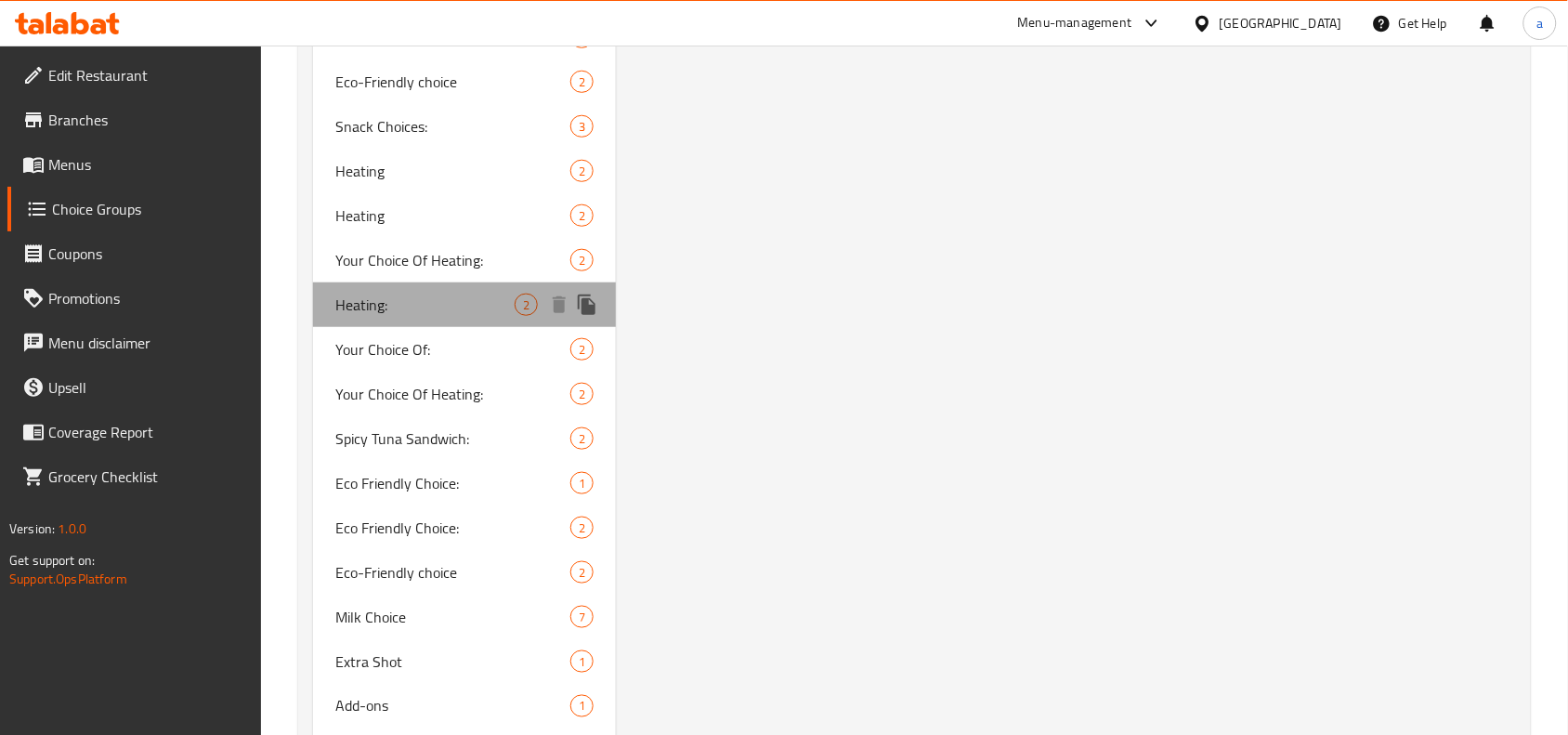
click at [480, 295] on span "Heating:" at bounding box center [424, 304] width 179 height 22
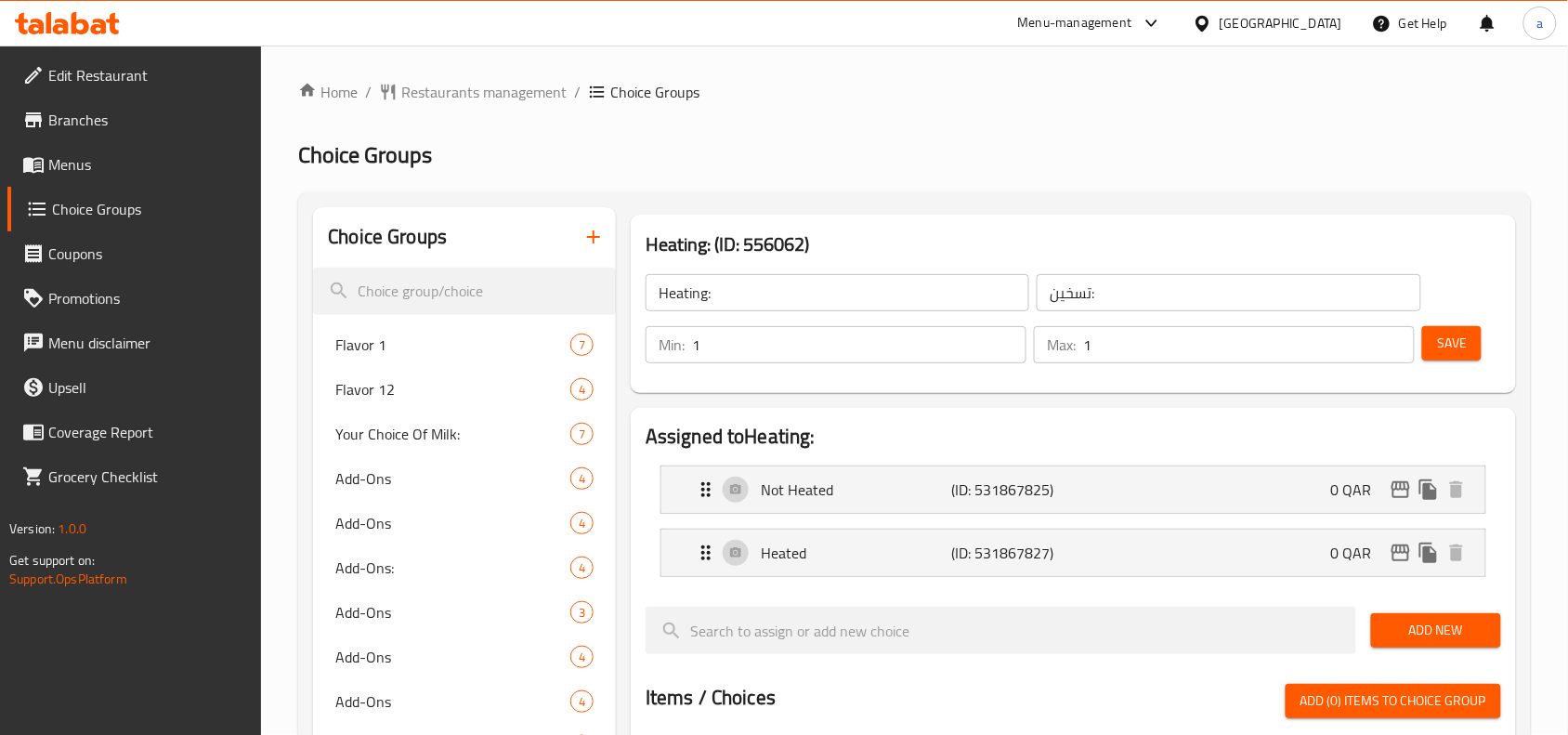
scroll to position [0, 0]
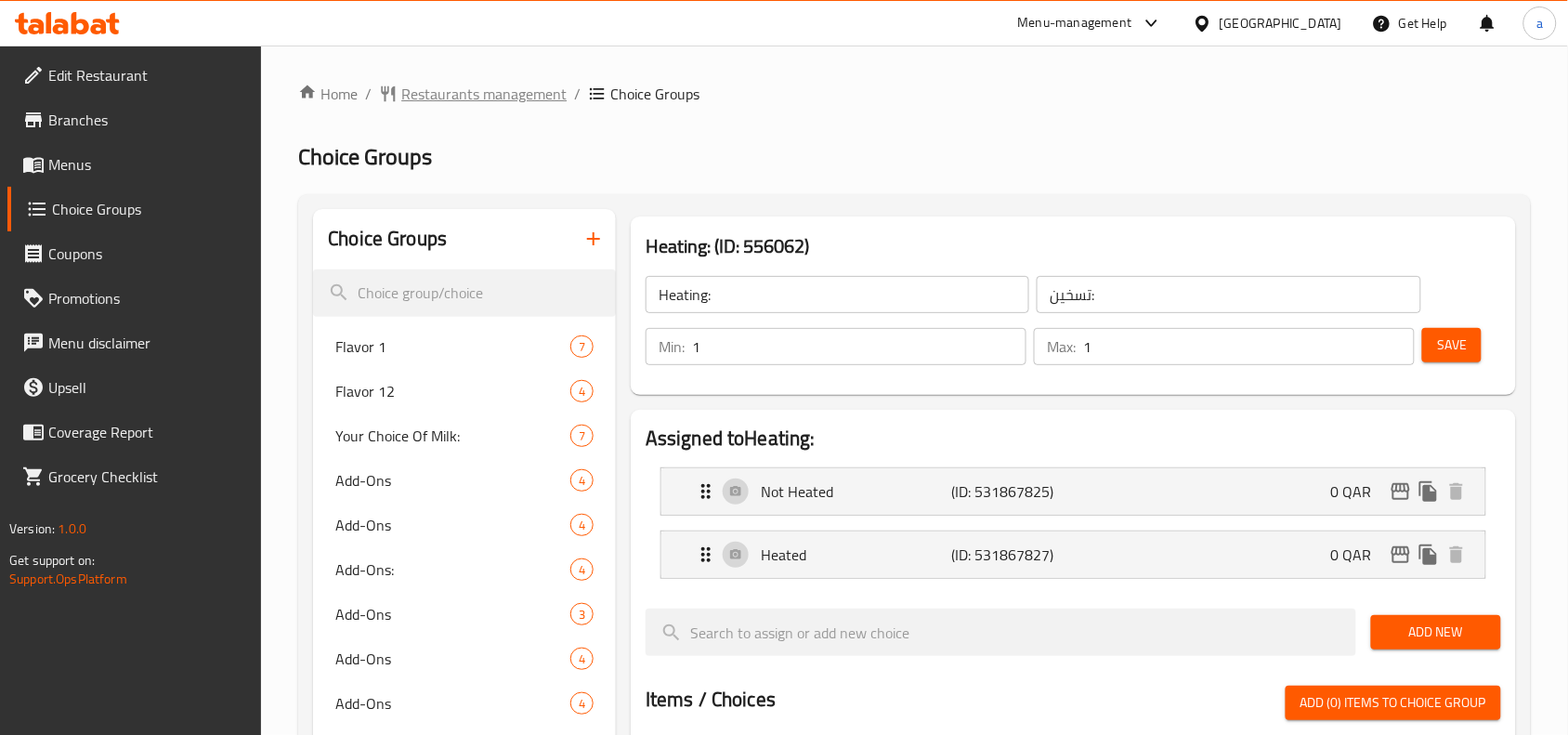
click at [516, 90] on span "Restaurants management" at bounding box center [484, 93] width 166 height 22
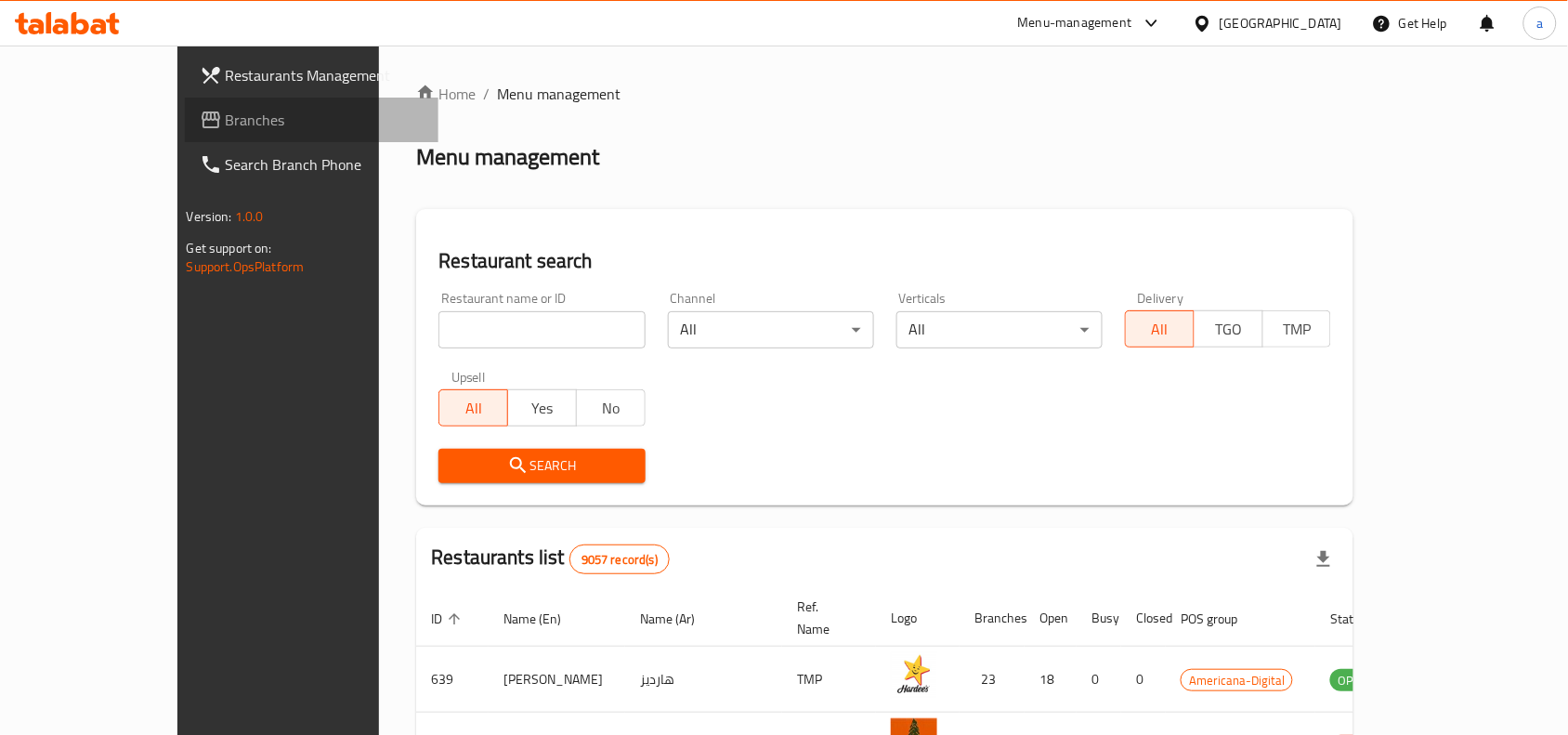
click at [226, 123] on span "Branches" at bounding box center [325, 119] width 199 height 22
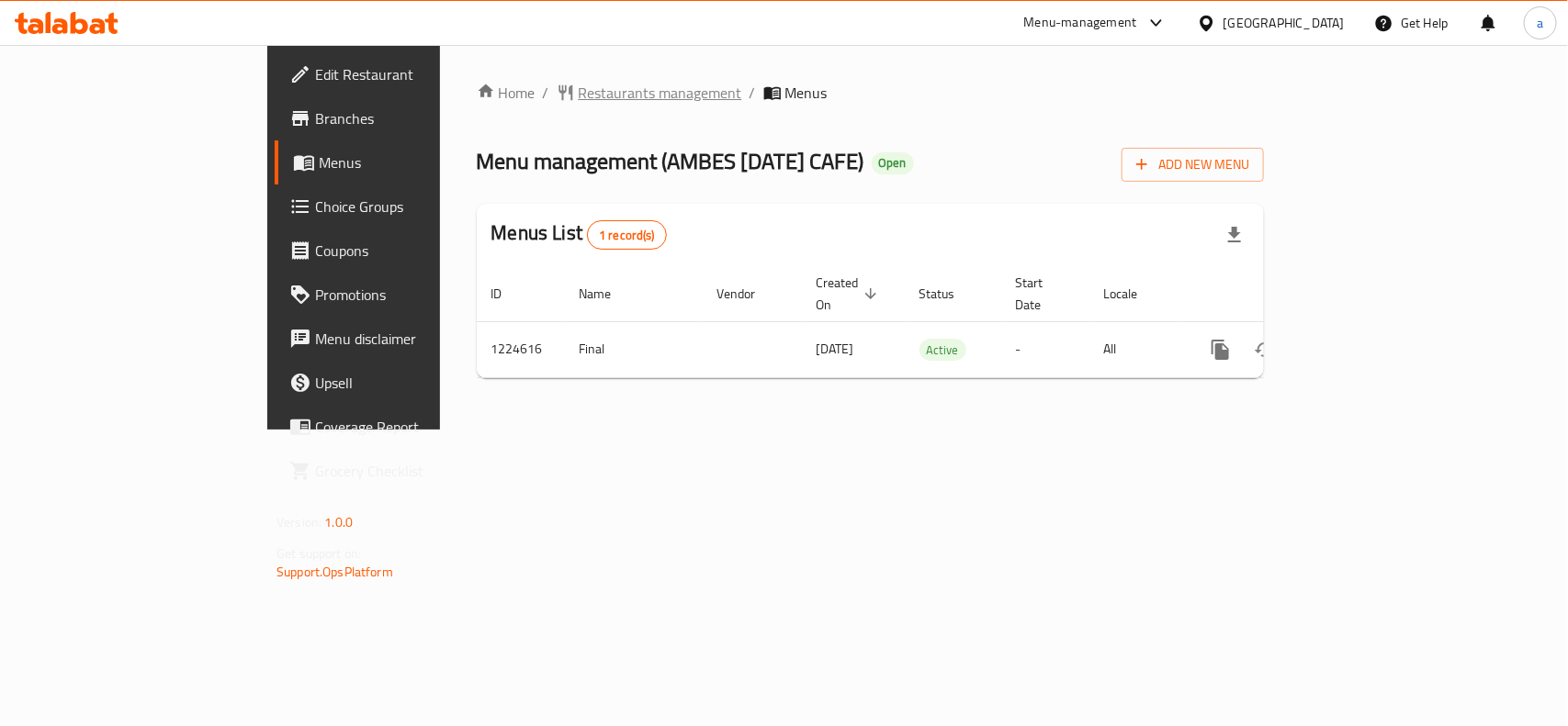
click at [579, 102] on span "Restaurants management" at bounding box center [660, 92] width 164 height 22
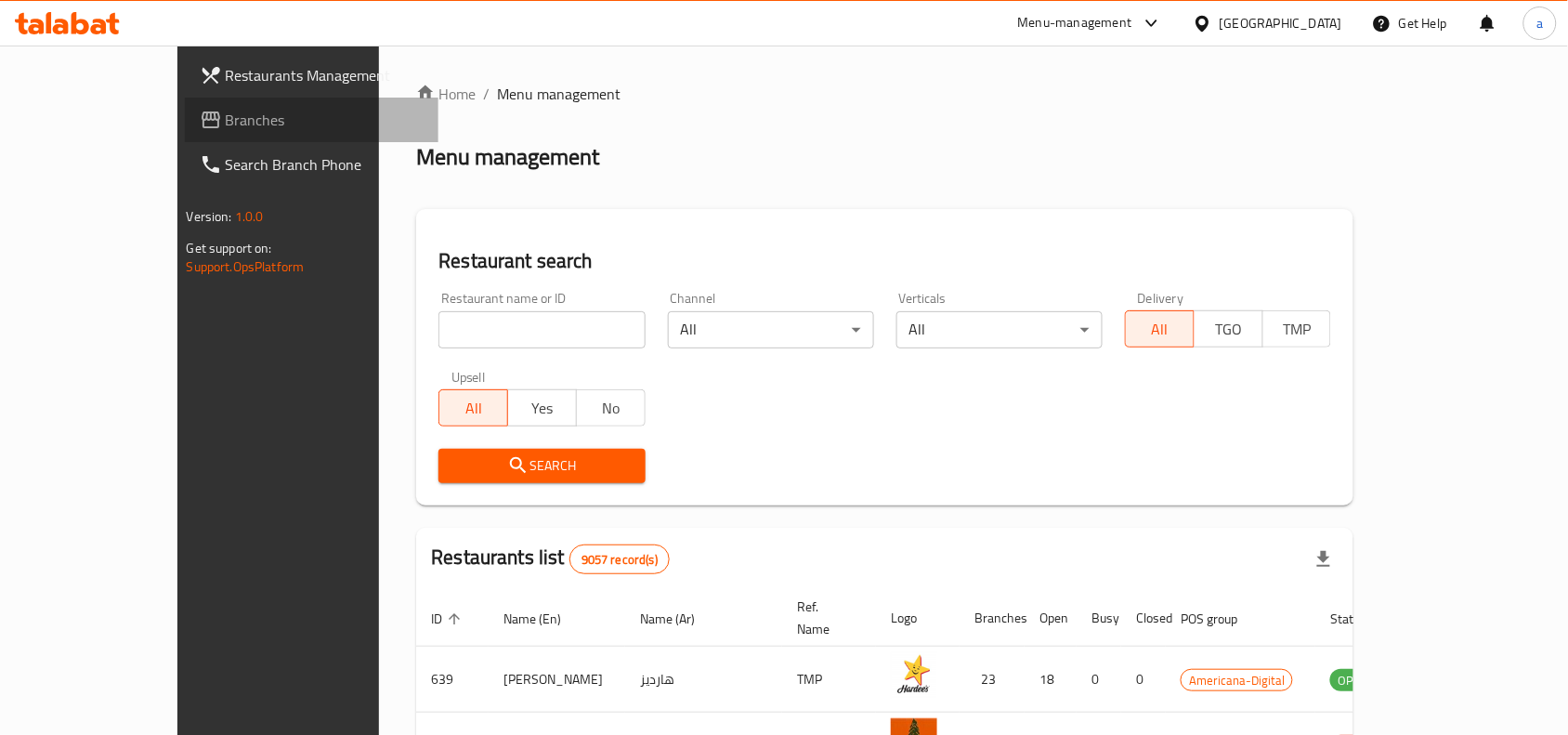
click at [226, 128] on span "Branches" at bounding box center [325, 119] width 199 height 22
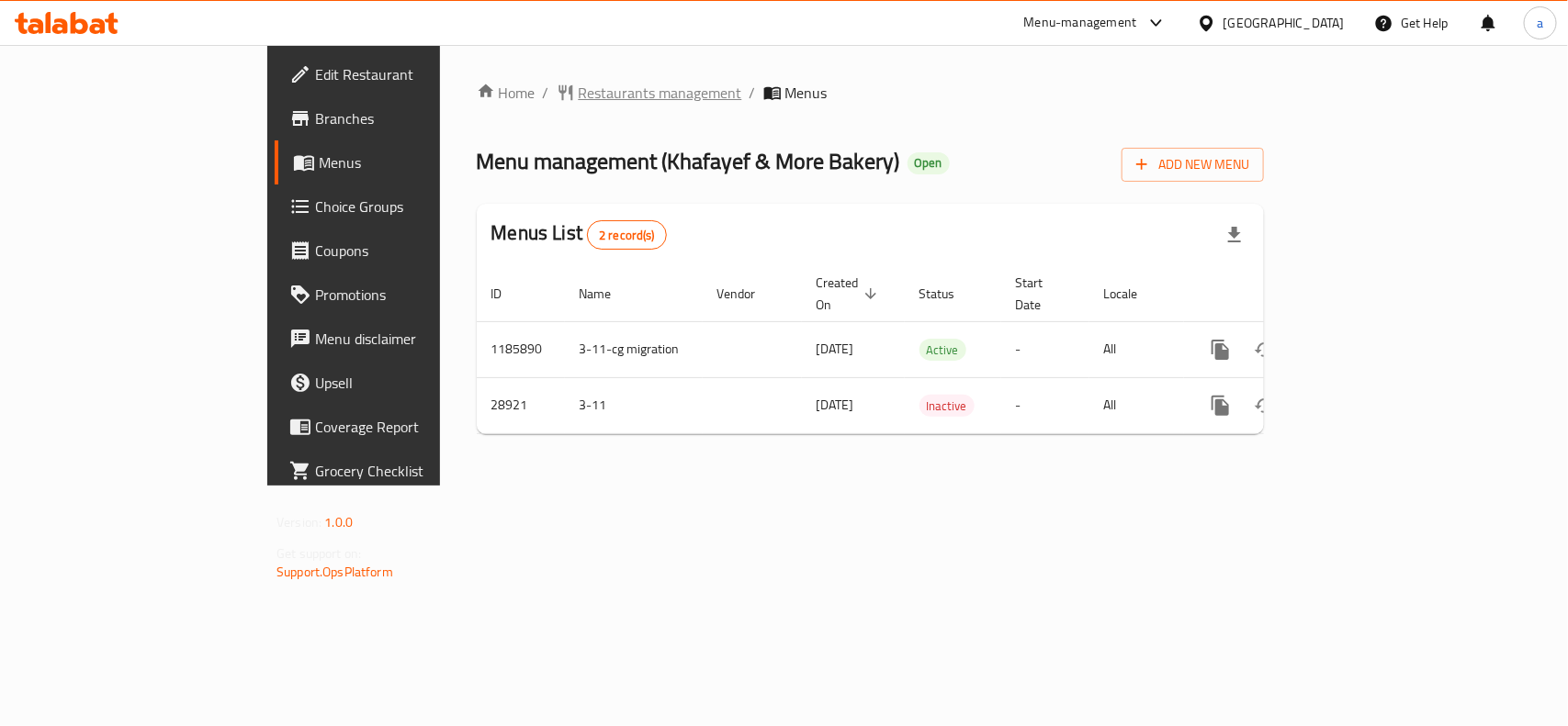
click at [579, 102] on span "Restaurants management" at bounding box center [660, 92] width 164 height 22
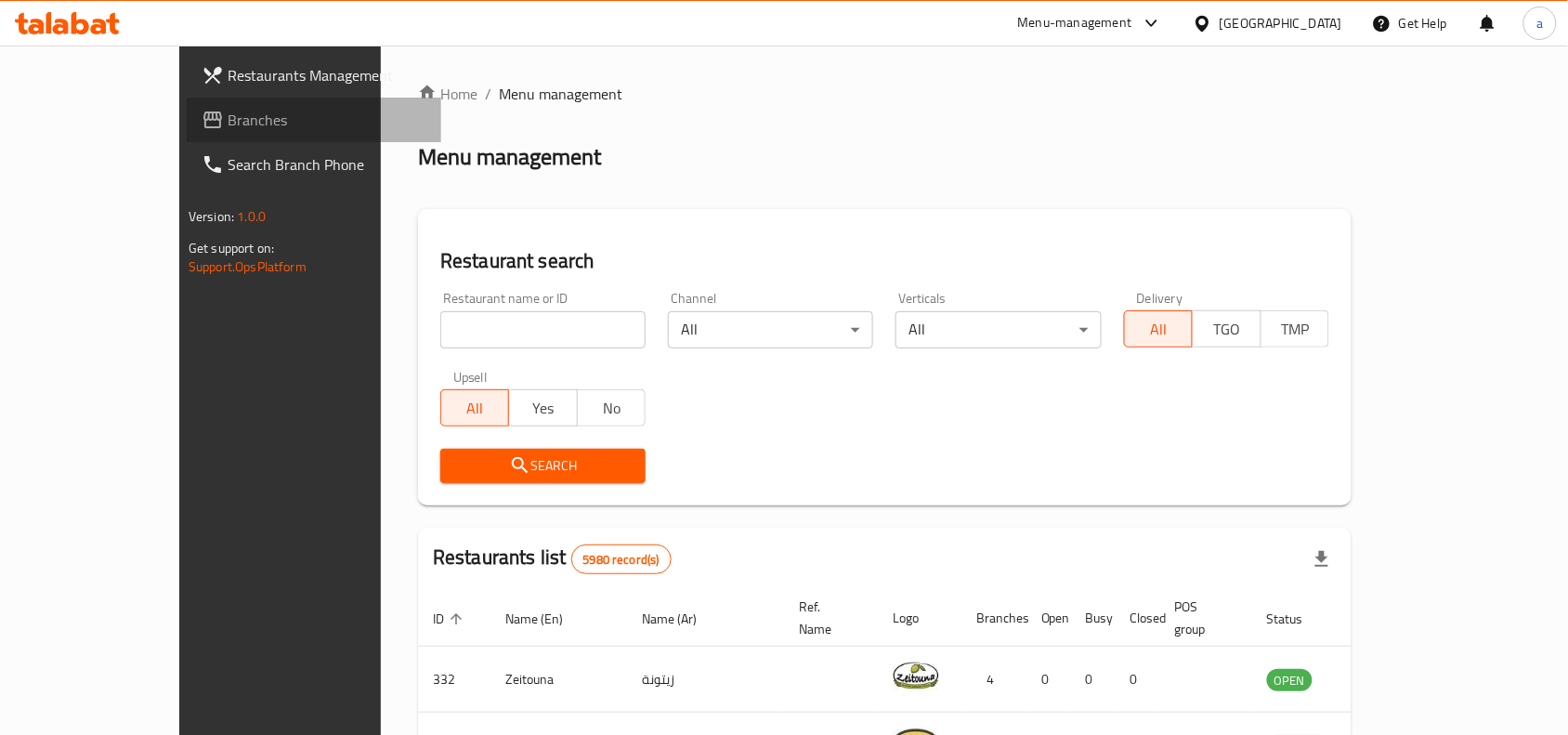
click at [228, 109] on span "Branches" at bounding box center [327, 119] width 199 height 22
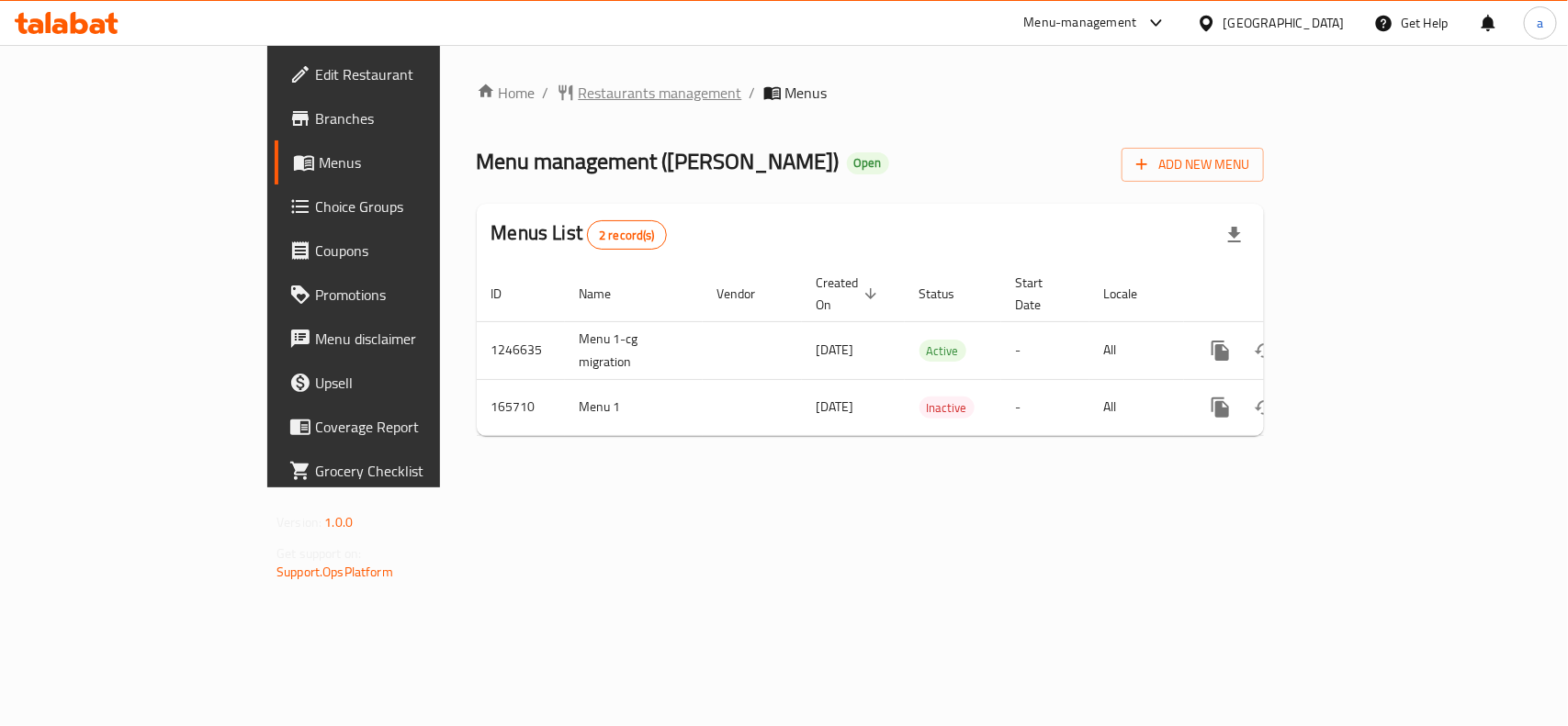
click at [579, 88] on span "Restaurants management" at bounding box center [660, 92] width 164 height 22
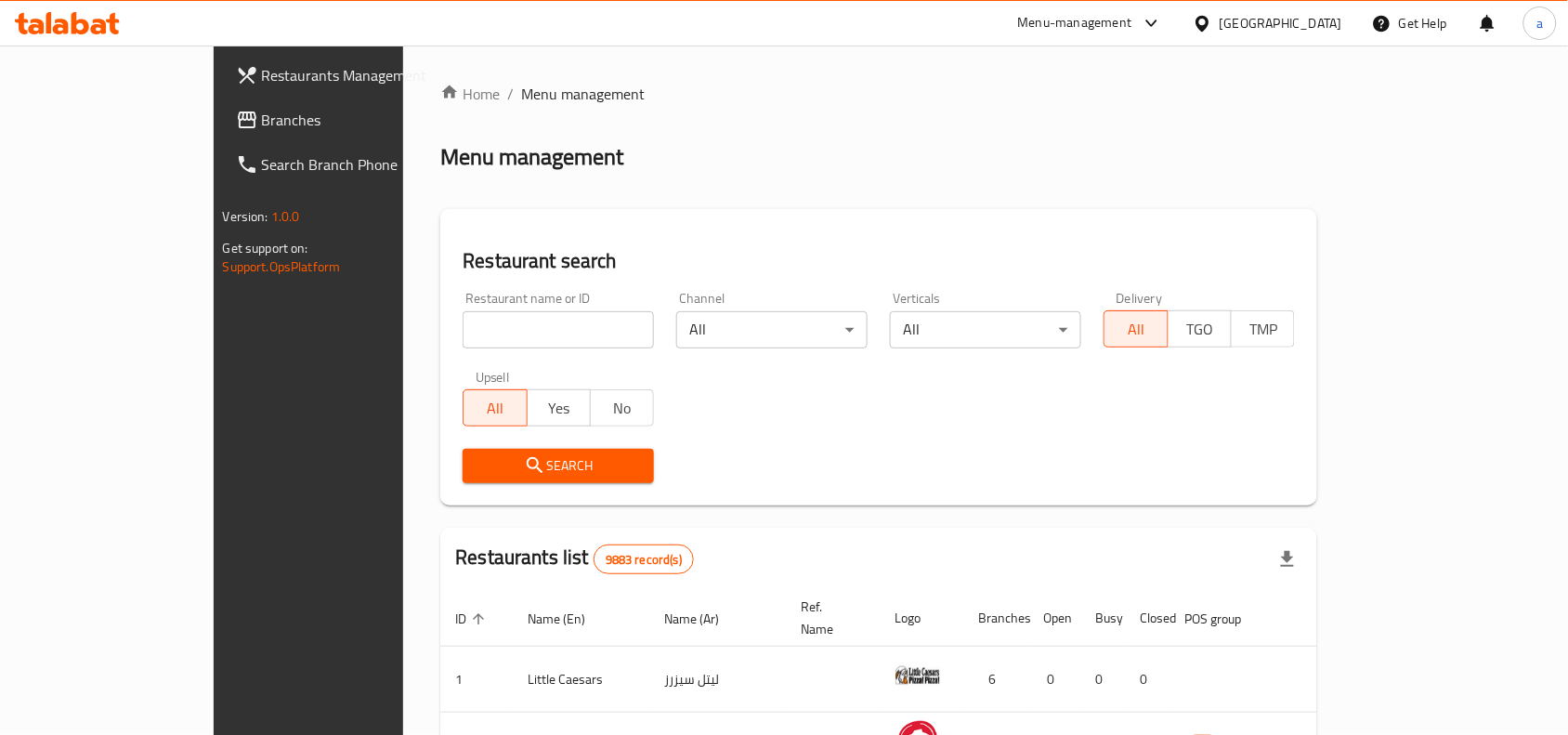
click at [262, 114] on span "Branches" at bounding box center [361, 119] width 199 height 22
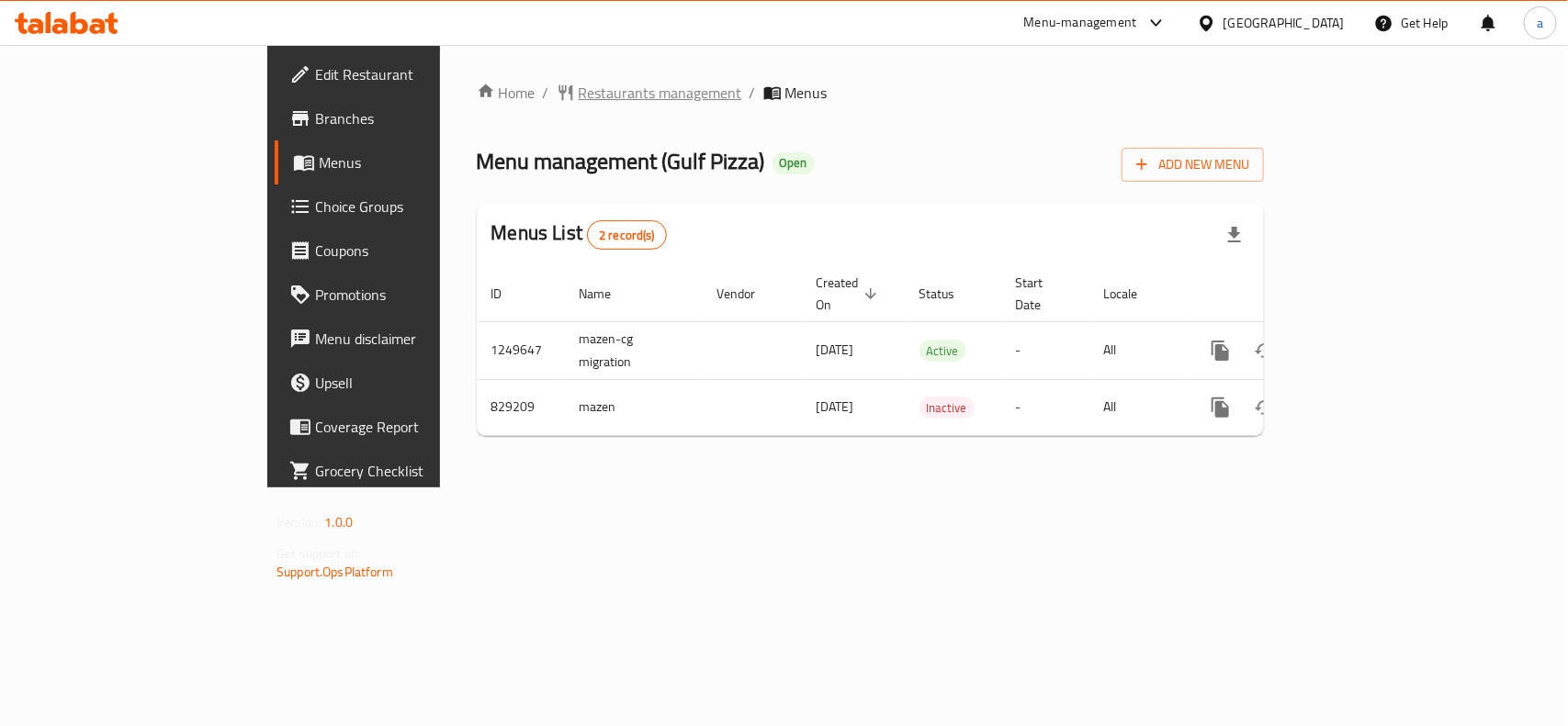
click at [579, 95] on span "Restaurants management" at bounding box center [660, 92] width 164 height 22
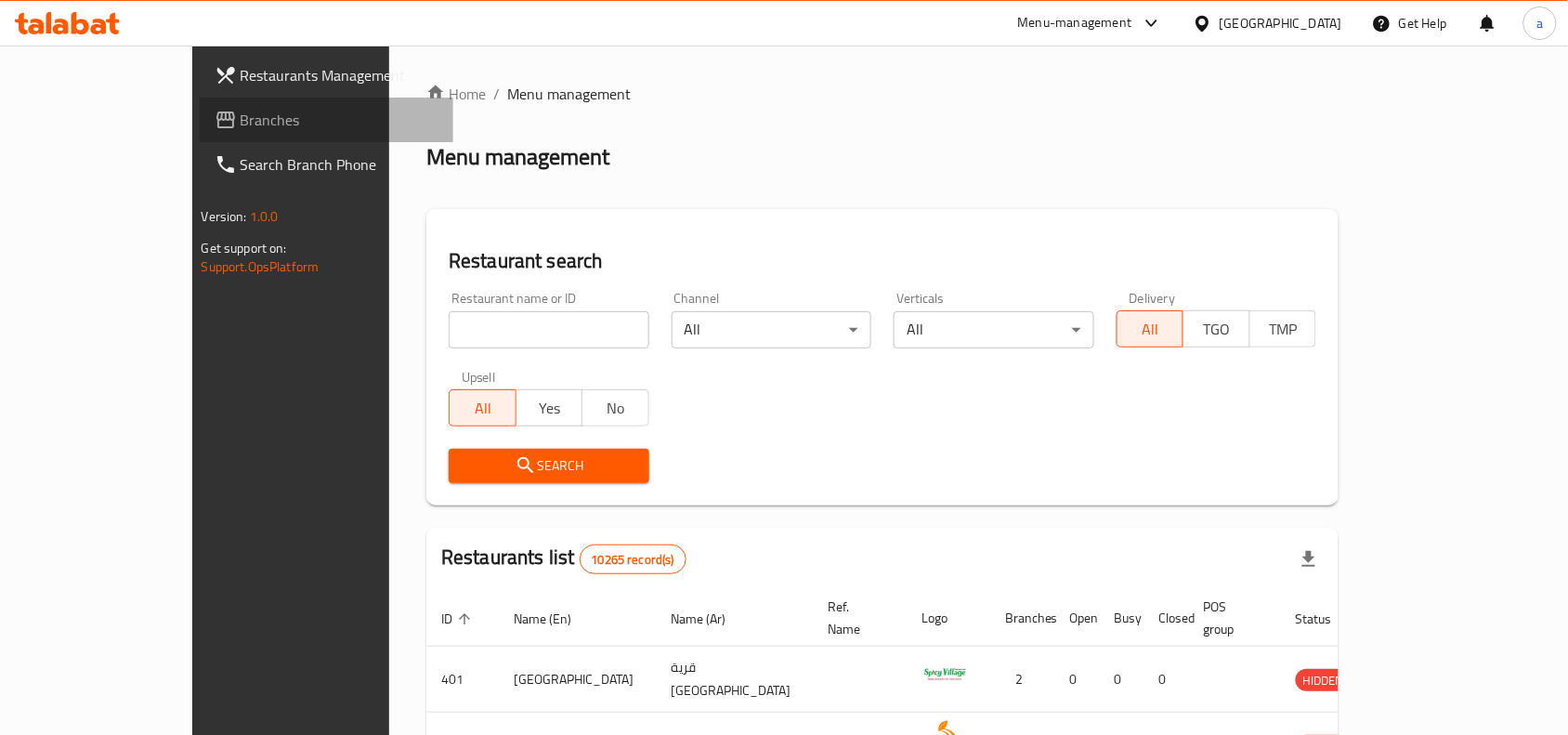
click at [240, 128] on span "Branches" at bounding box center [339, 119] width 199 height 22
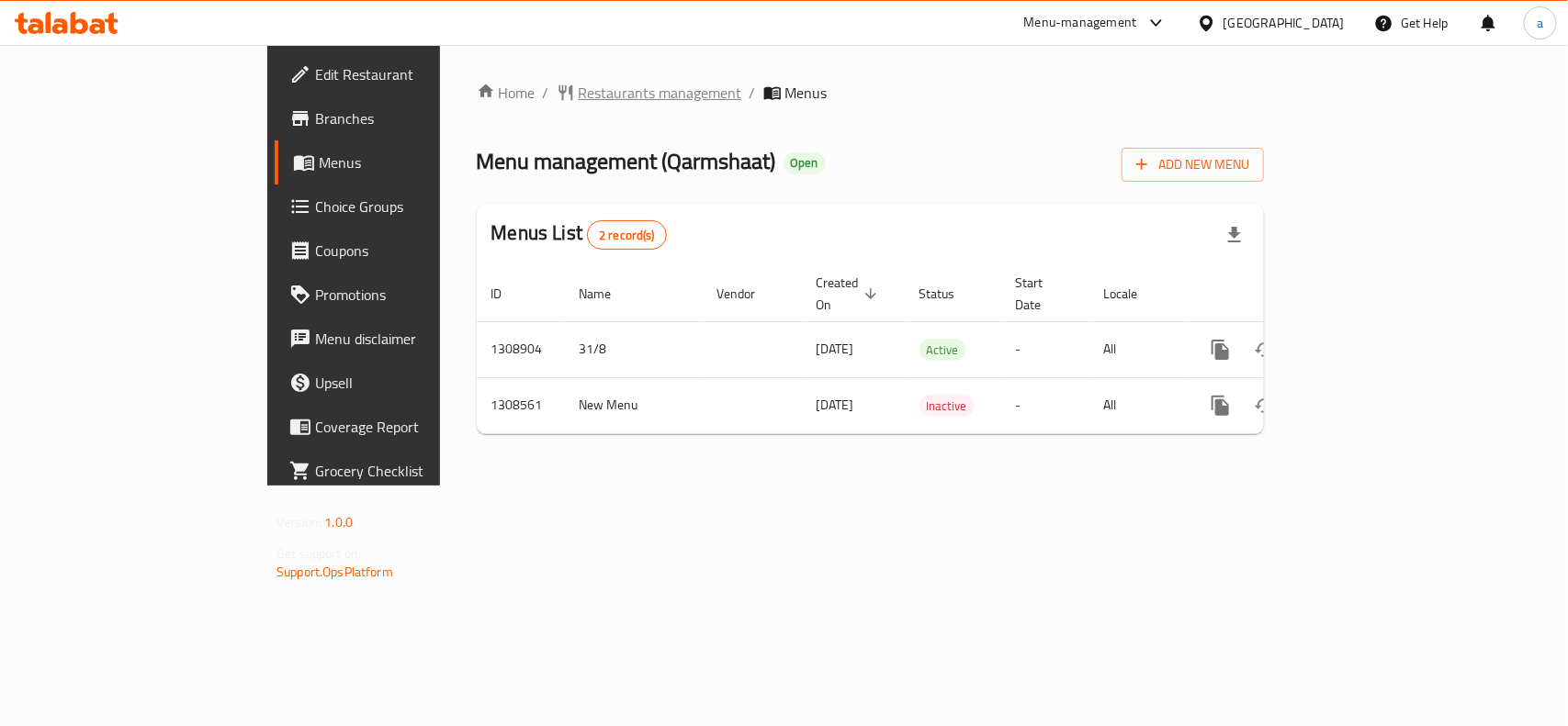
click at [579, 88] on span "Restaurants management" at bounding box center [660, 92] width 164 height 22
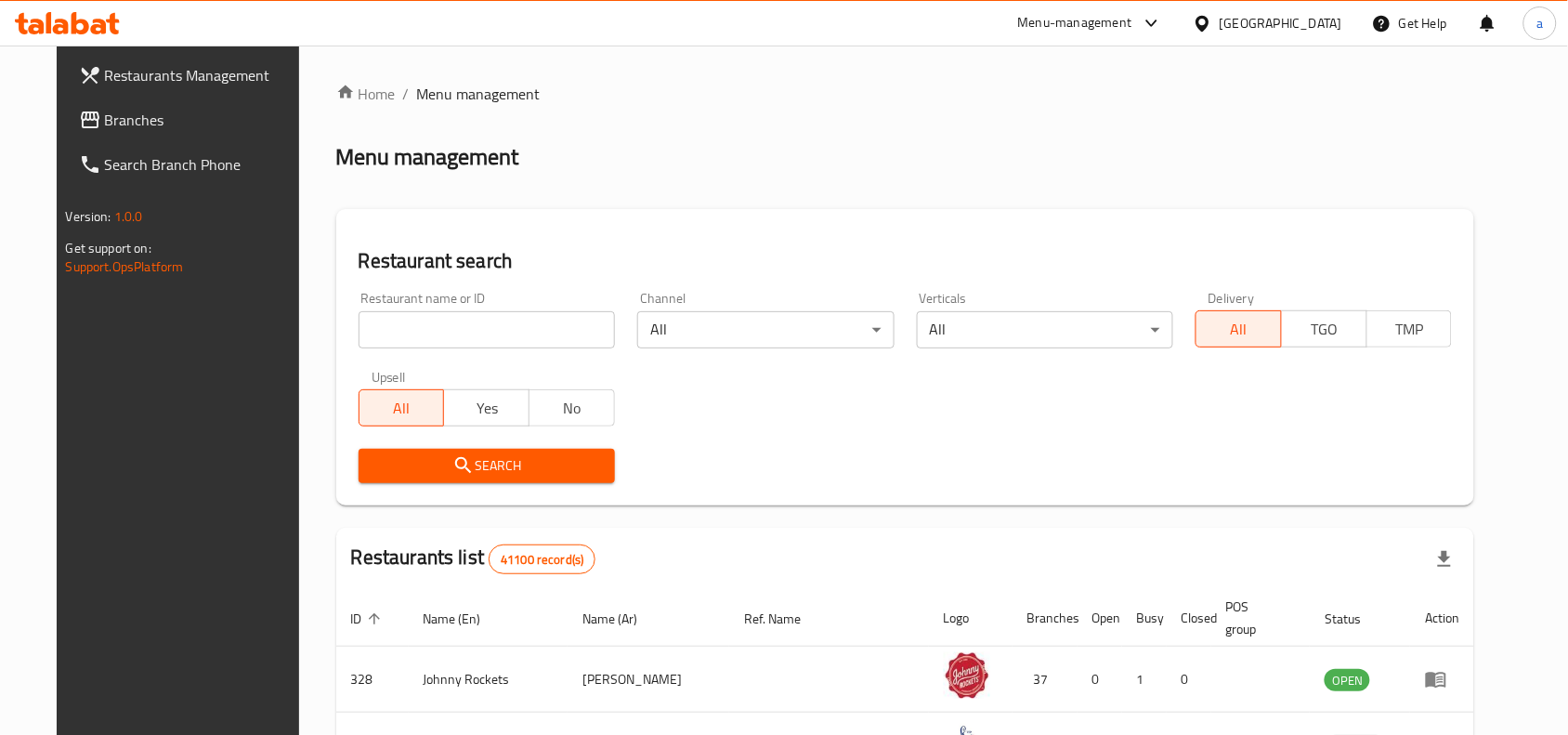
click at [105, 125] on span "Branches" at bounding box center [204, 119] width 199 height 22
